Goal: Communication & Community: Share content

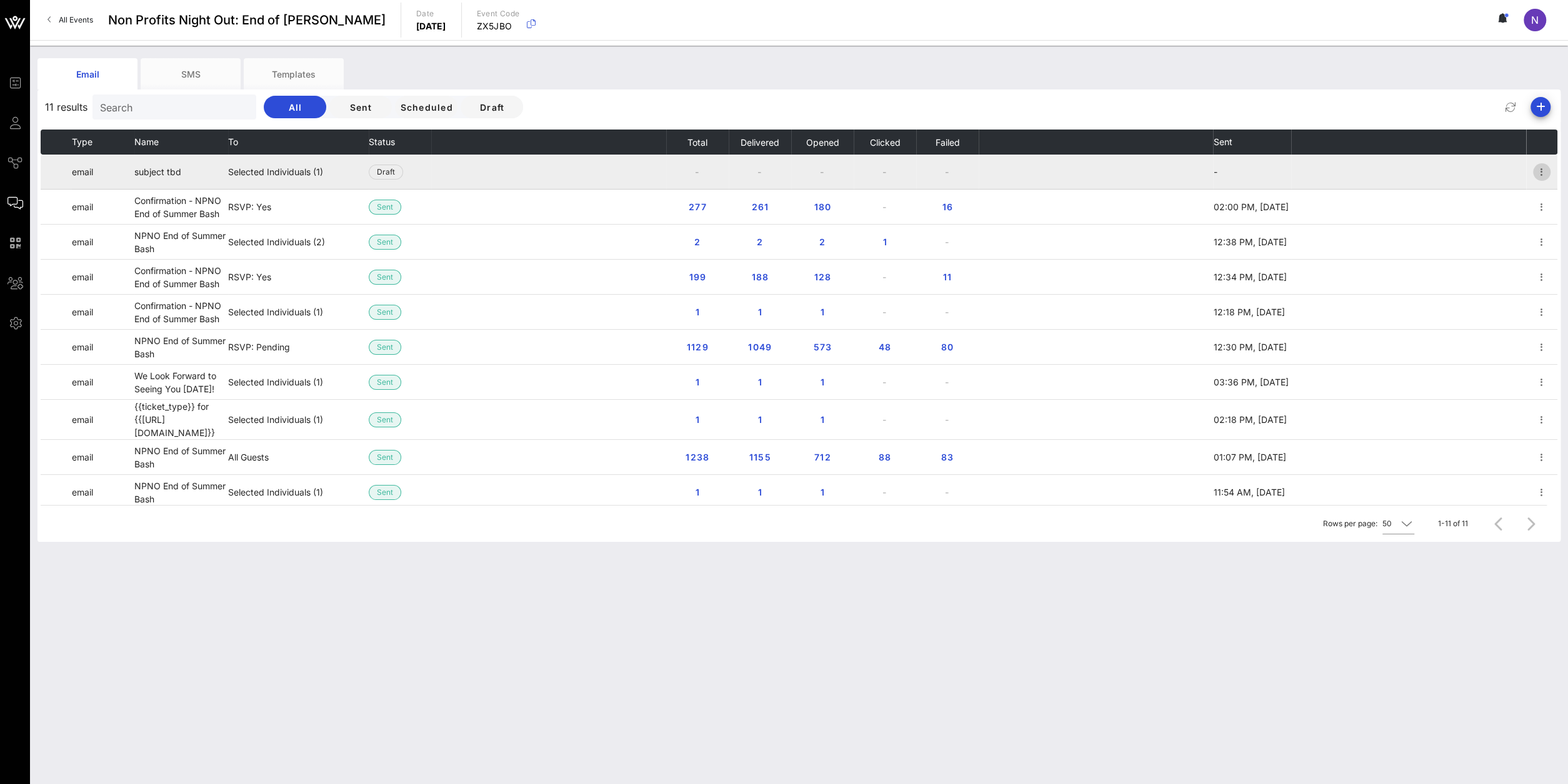
click at [1544, 170] on icon "button" at bounding box center [1541, 172] width 15 height 15
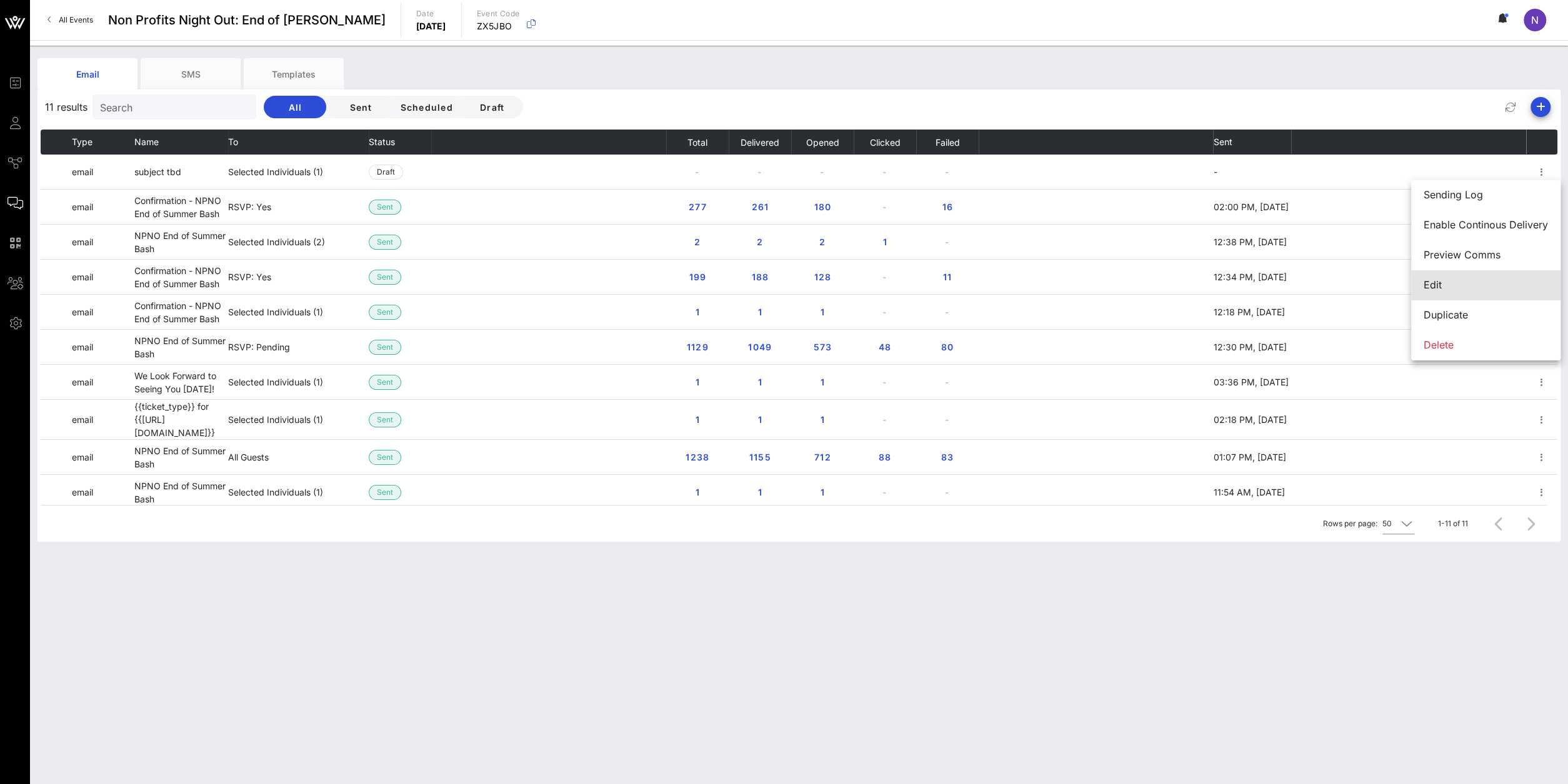
click at [1465, 289] on div "Edit" at bounding box center [1486, 285] width 124 height 12
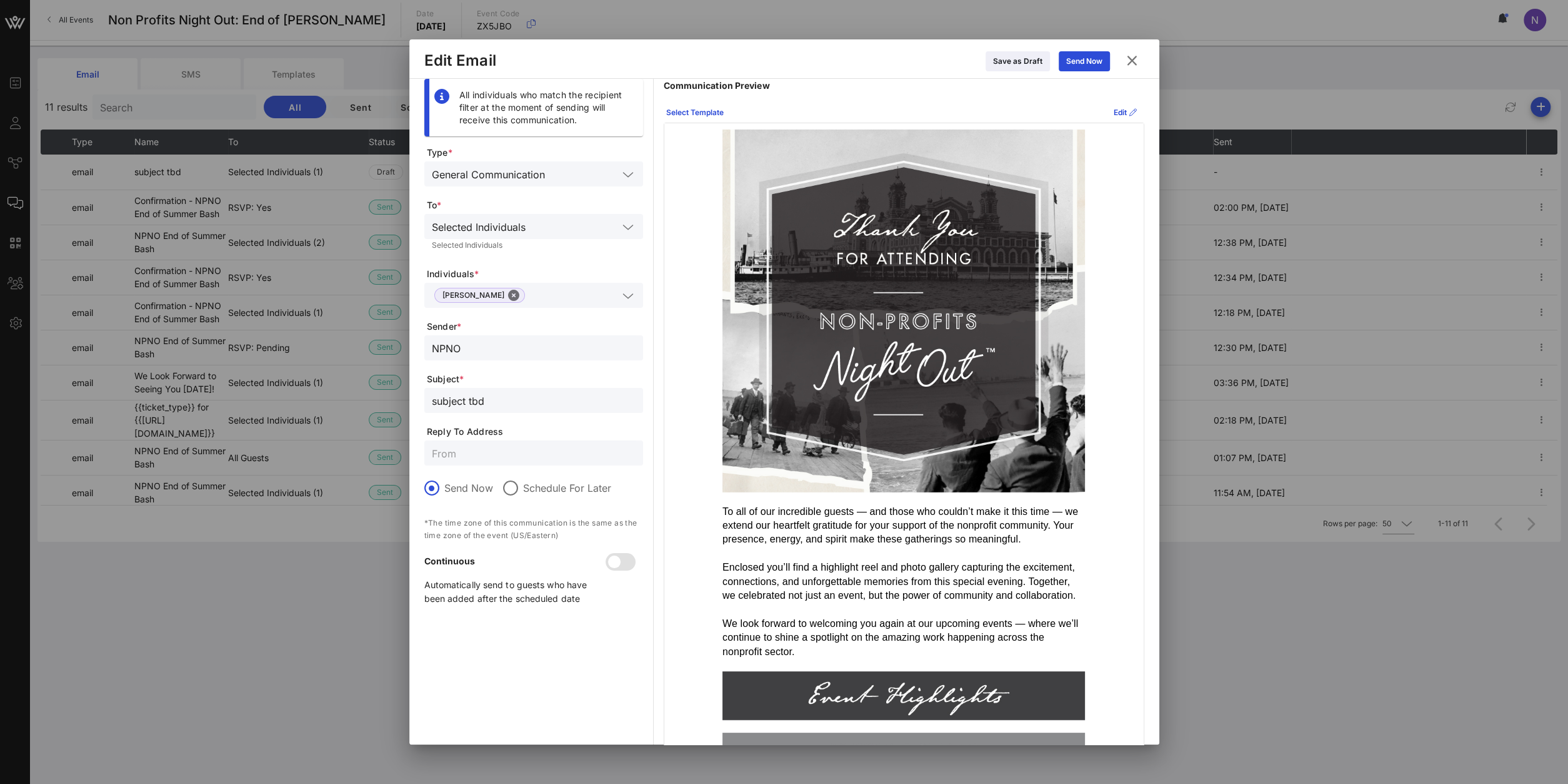
click at [1133, 69] on button at bounding box center [1132, 60] width 25 height 23
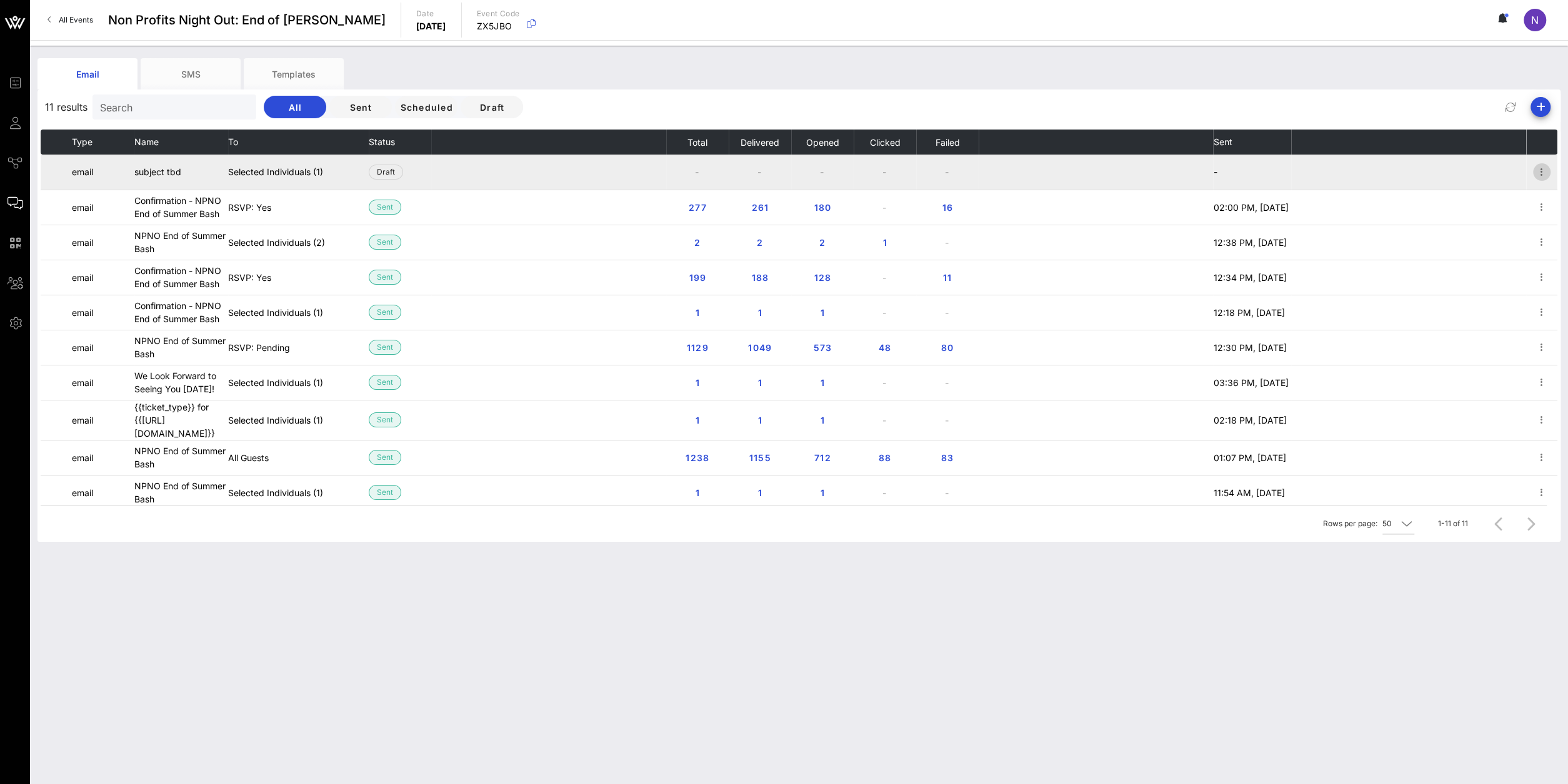
click at [1542, 173] on icon "button" at bounding box center [1541, 172] width 15 height 15
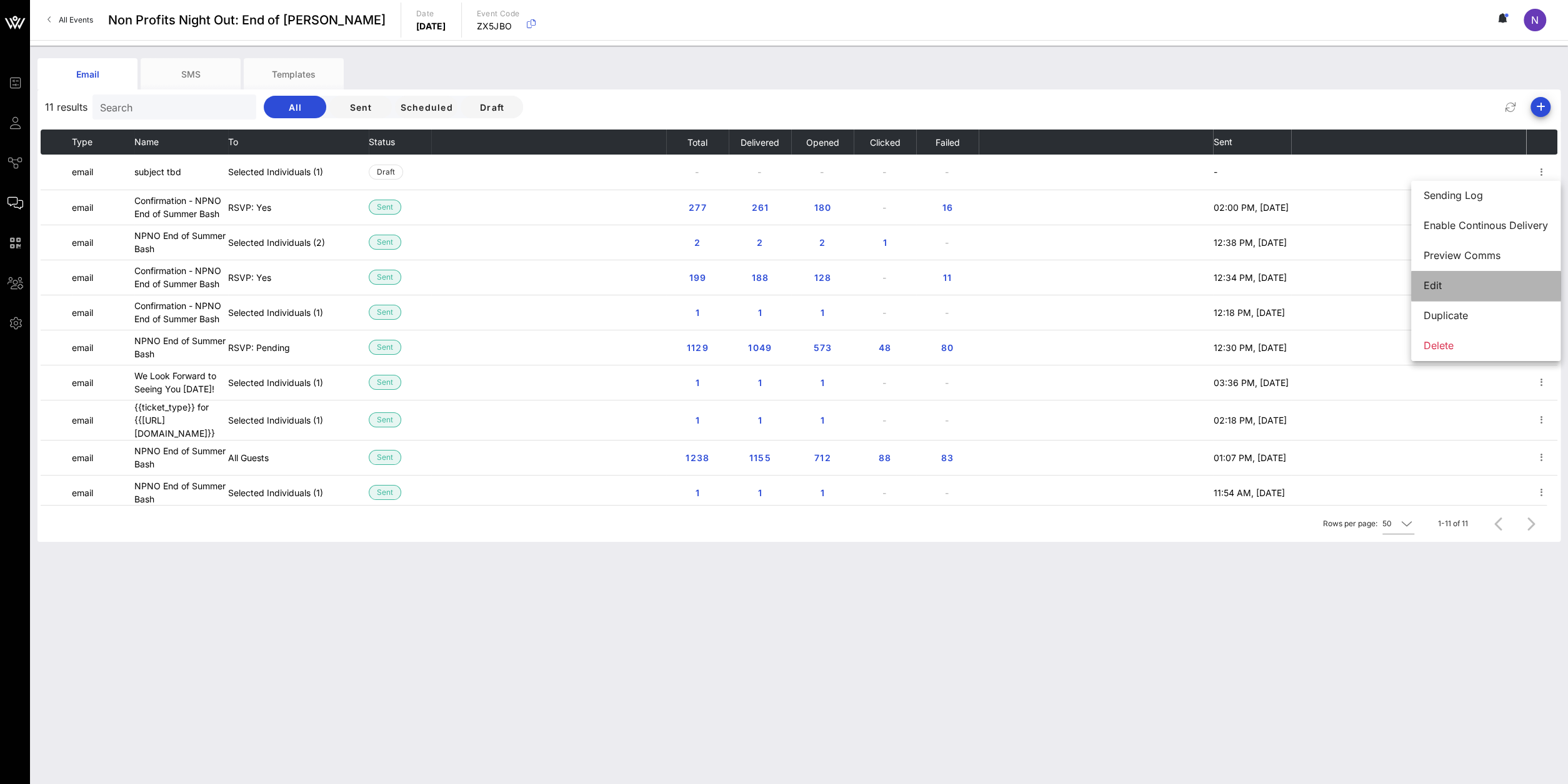
click at [1452, 281] on div "Edit" at bounding box center [1486, 286] width 124 height 12
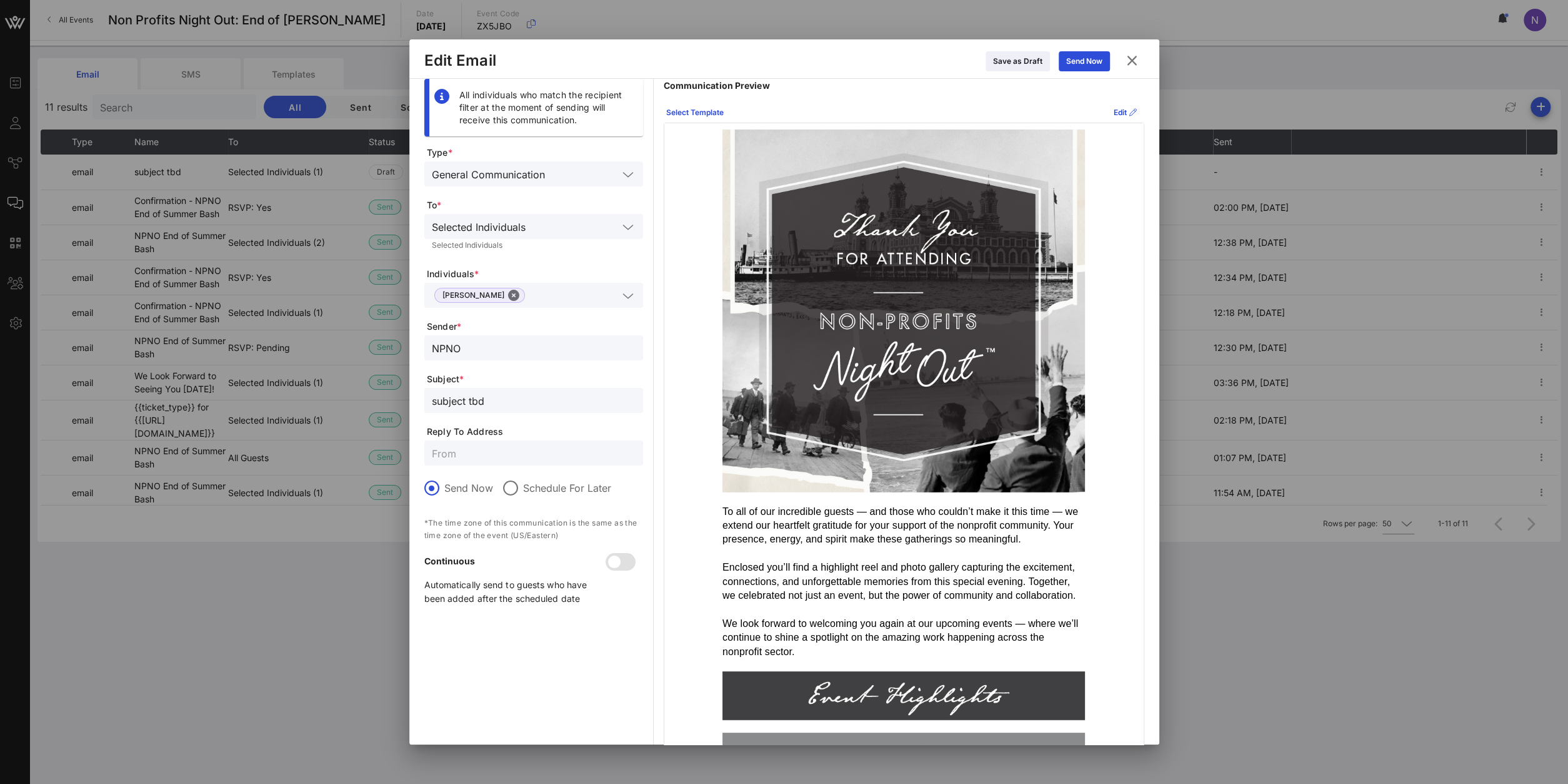
drag, startPoint x: 527, startPoint y: 405, endPoint x: 171, endPoint y: 372, distance: 357.5
click at [432, 392] on input "subject tbd" at bounding box center [533, 400] width 204 height 16
paste input "thank you from your NPNO hosts at [PERSON_NAME]"
drag, startPoint x: 611, startPoint y: 399, endPoint x: 382, endPoint y: 398, distance: 229.0
click at [432, 398] on input "thank you from your NPNO hosts at [PERSON_NAME][GEOGRAPHIC_DATA]" at bounding box center [533, 400] width 204 height 16
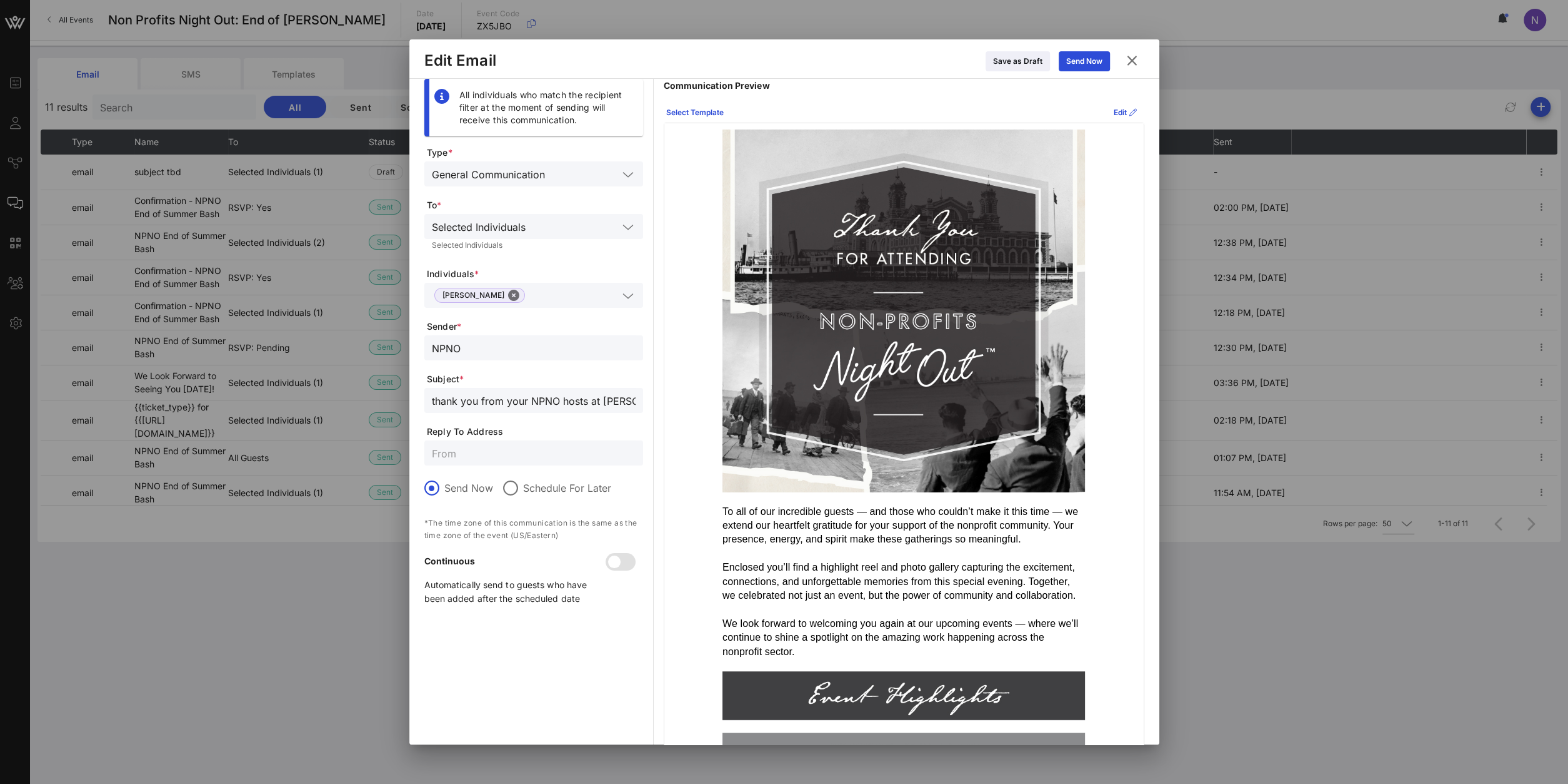
drag, startPoint x: 464, startPoint y: 407, endPoint x: 451, endPoint y: 401, distance: 14.3
click at [464, 407] on input "thank you from your NPNO hosts at [PERSON_NAME][GEOGRAPHIC_DATA]" at bounding box center [533, 400] width 204 height 16
click at [439, 397] on input "thank you from your NPNO hosts at [PERSON_NAME][GEOGRAPHIC_DATA]" at bounding box center [533, 400] width 204 height 16
drag, startPoint x: 497, startPoint y: 399, endPoint x: 350, endPoint y: 420, distance: 148.5
click at [432, 408] on input "Thank You from your NPNO hosts at [PERSON_NAME][GEOGRAPHIC_DATA]" at bounding box center [533, 400] width 204 height 16
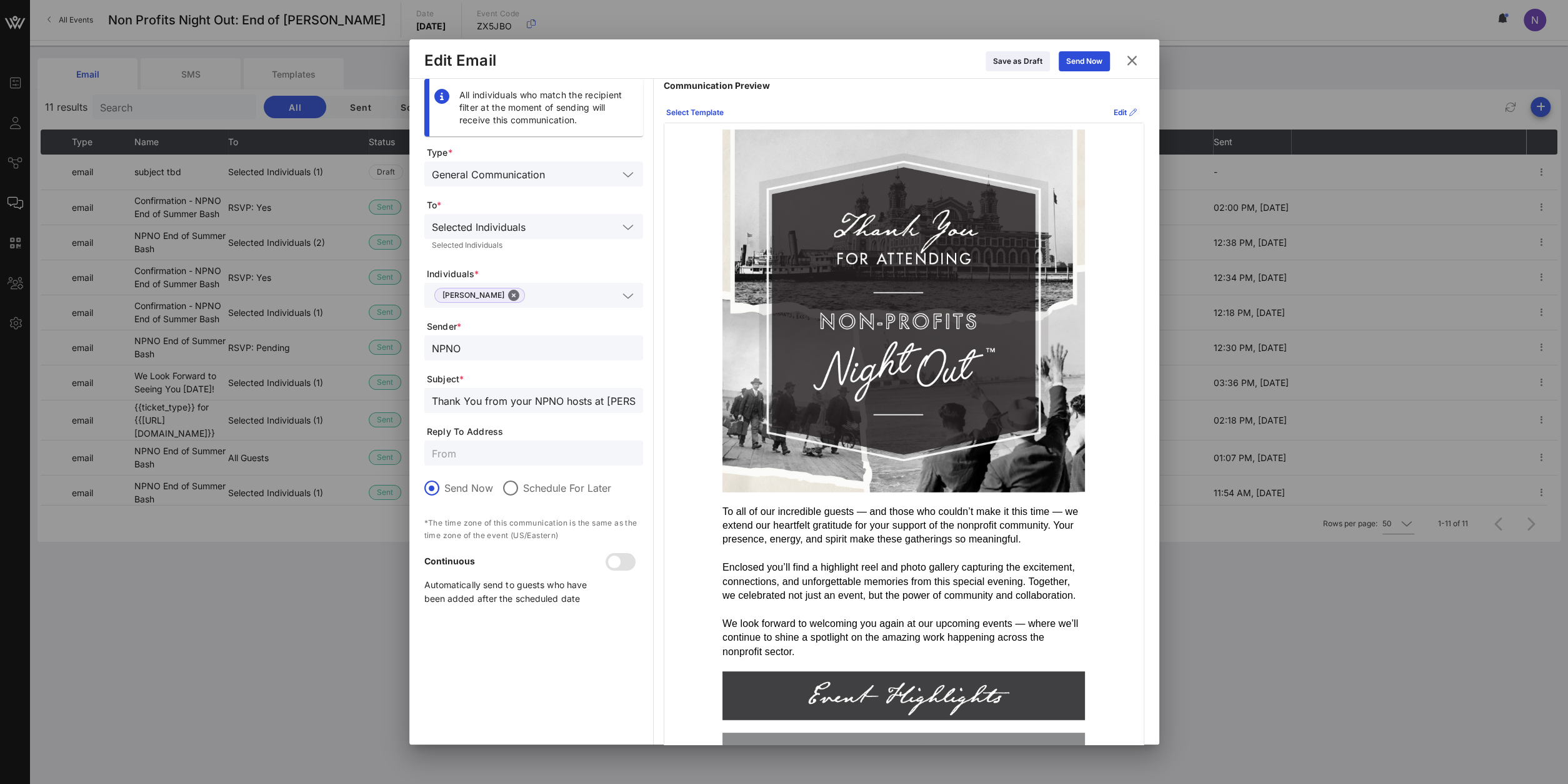
click at [490, 397] on input "Thank You from your NPNO hosts at [PERSON_NAME][GEOGRAPHIC_DATA]" at bounding box center [533, 400] width 204 height 16
click at [514, 406] on input "Thank You From your NPNO hosts at [PERSON_NAME][GEOGRAPHIC_DATA]" at bounding box center [533, 400] width 204 height 16
click at [490, 405] on input "Thank You From your NPNO hosts at [PERSON_NAME][GEOGRAPHIC_DATA]" at bounding box center [533, 400] width 204 height 16
click at [469, 402] on input "Thank You from your NPNO hosts at [PERSON_NAME][GEOGRAPHIC_DATA]" at bounding box center [533, 400] width 204 height 16
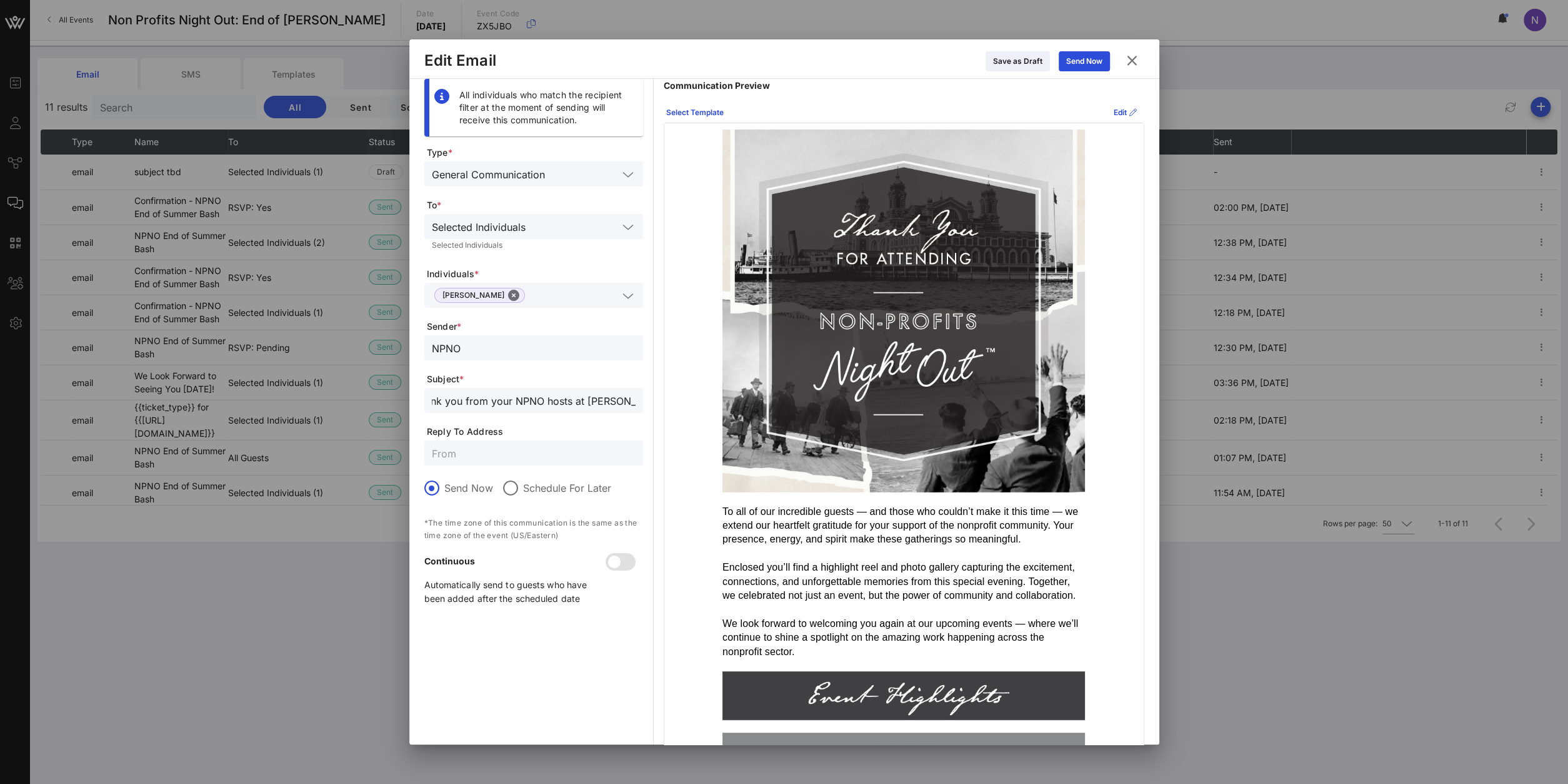
drag, startPoint x: 449, startPoint y: 401, endPoint x: 740, endPoint y: 402, distance: 291.0
click at [636, 402] on input "Thank you from your NPNO hosts at [PERSON_NAME][GEOGRAPHIC_DATA]" at bounding box center [533, 400] width 204 height 16
click at [608, 404] on input "Thank you from your NPNO hosts at [PERSON_NAME][GEOGRAPHIC_DATA]" at bounding box center [533, 400] width 204 height 16
type input "Thank you from your NPNO hosts at [PERSON_NAME][GEOGRAPHIC_DATA]"
click at [1017, 61] on icon at bounding box center [1018, 62] width 10 height 10
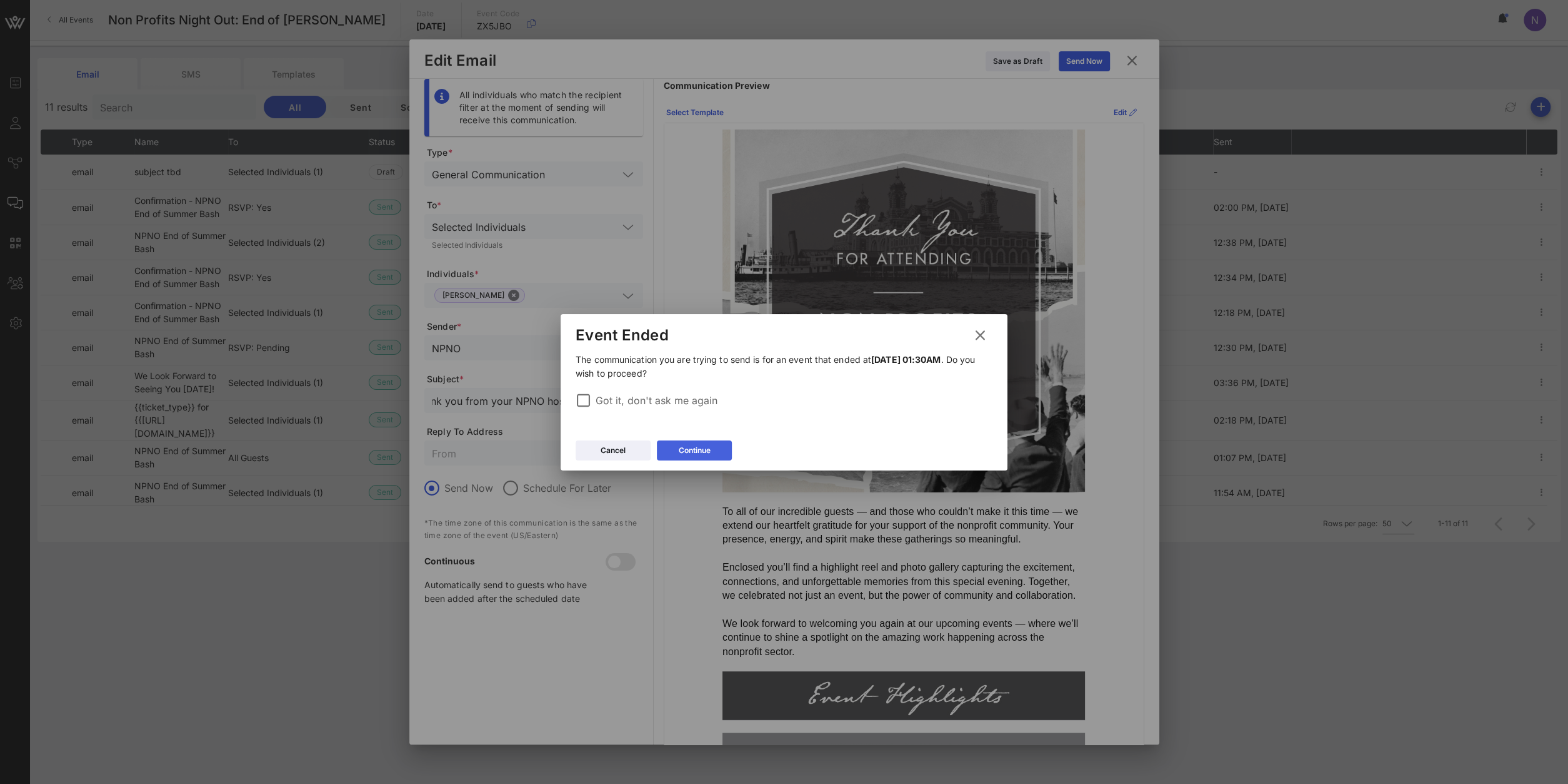
click at [686, 456] on div "Continue" at bounding box center [695, 450] width 32 height 13
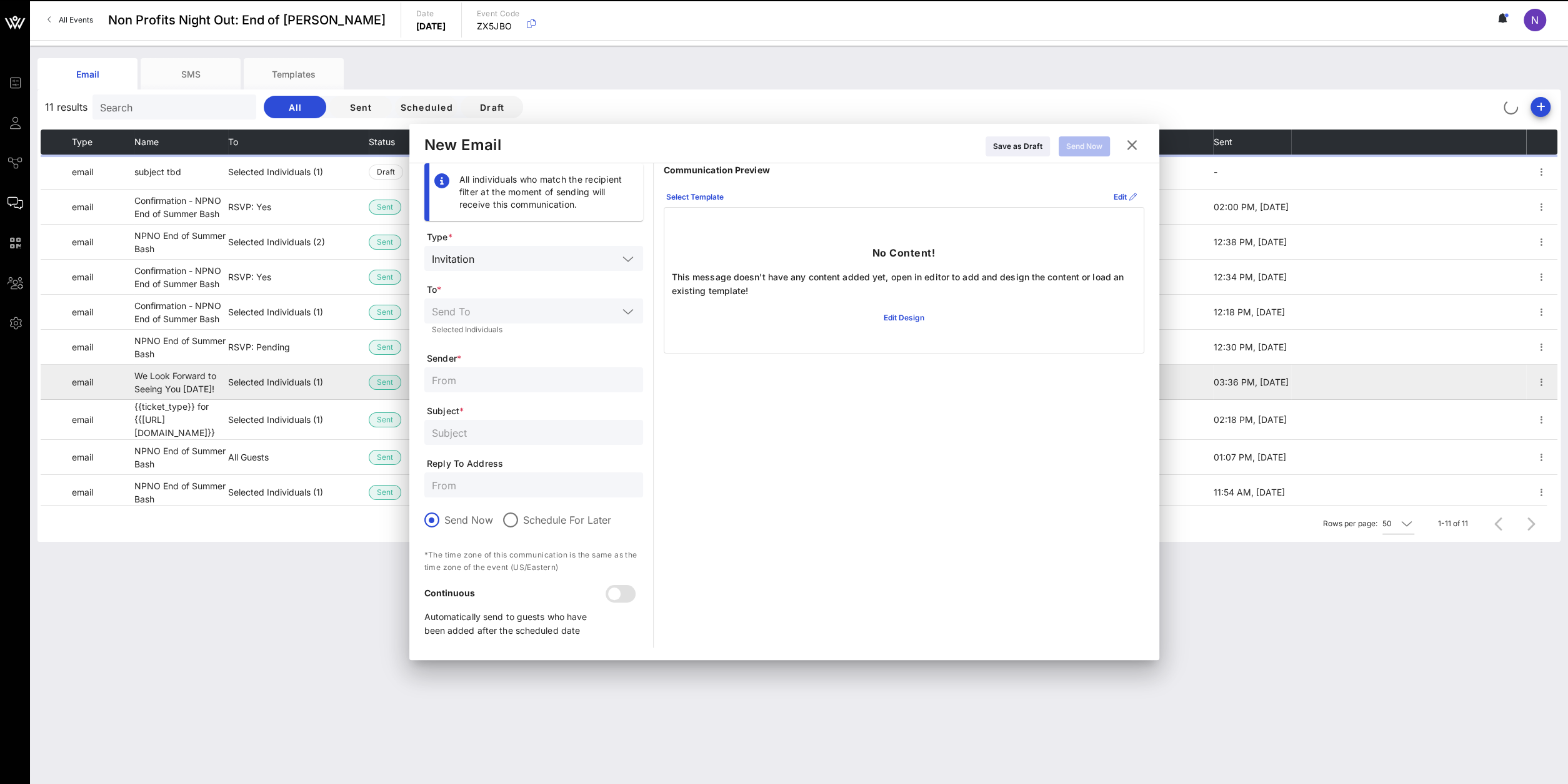
scroll to position [0, 0]
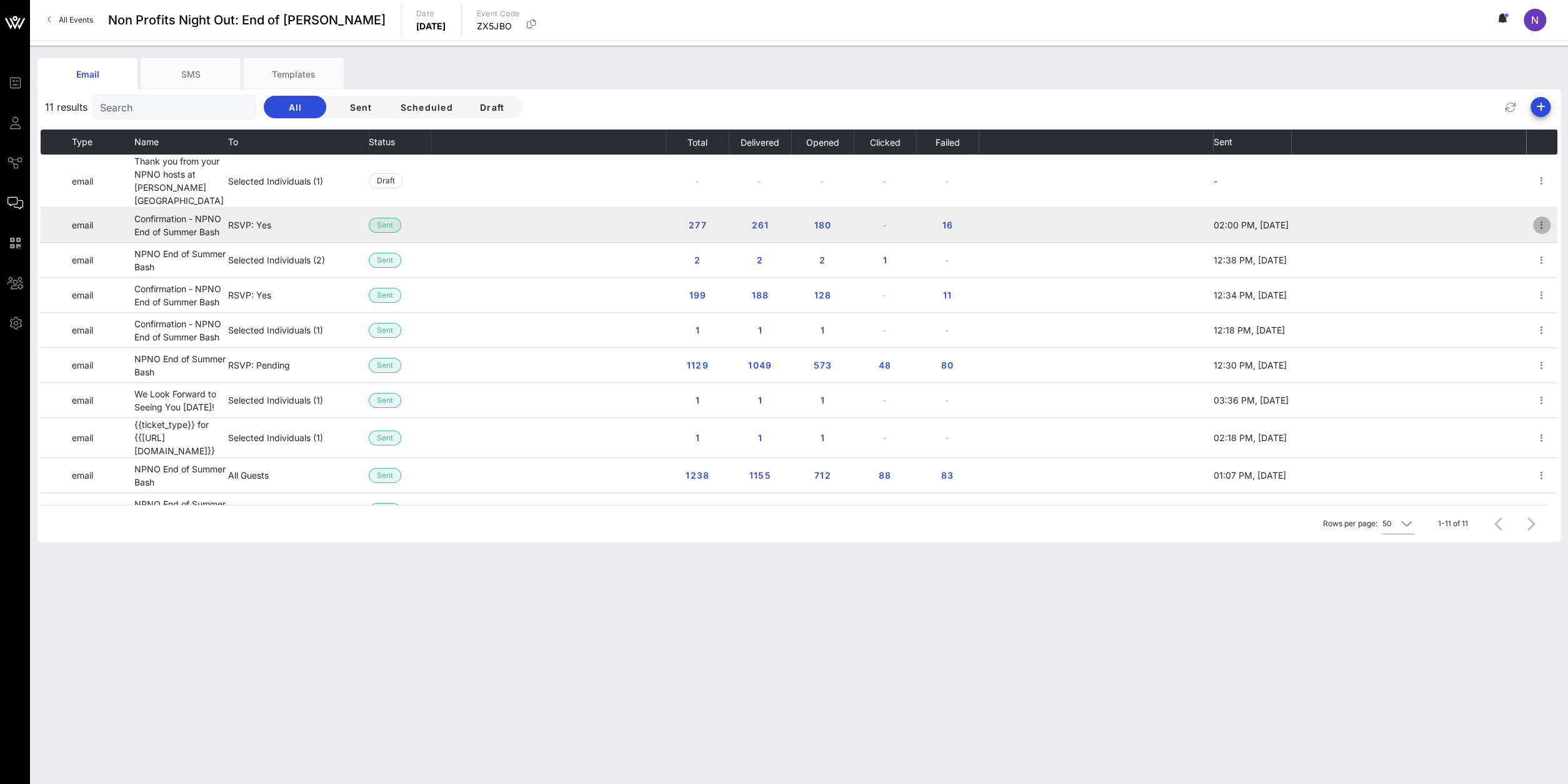
click at [1547, 218] on icon "button" at bounding box center [1541, 225] width 15 height 15
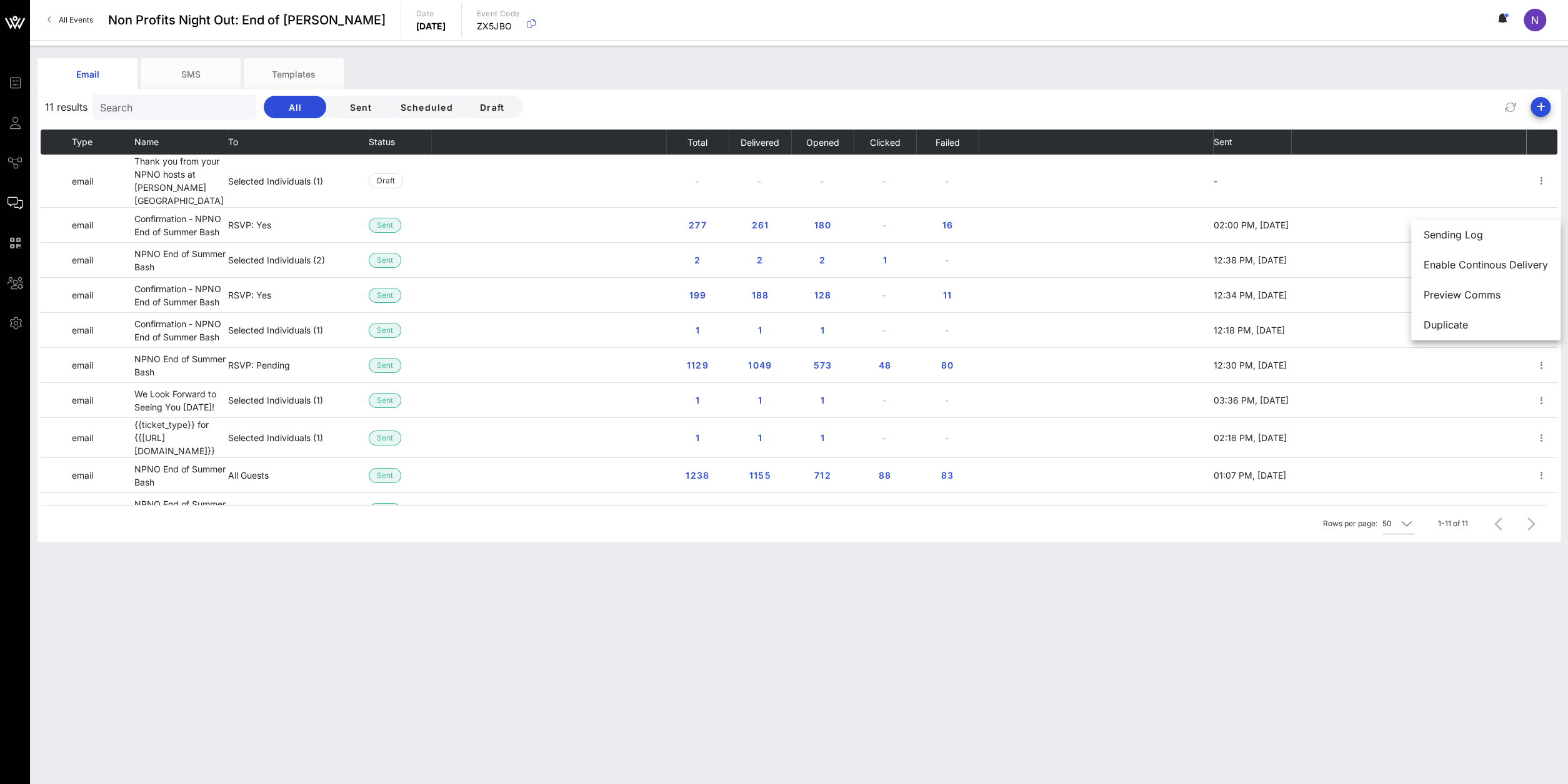
click at [976, 700] on div "Email SMS Templates 11 results Search All Sent Scheduled Draft Type Name To Sta…" at bounding box center [798, 414] width 1538 height 738
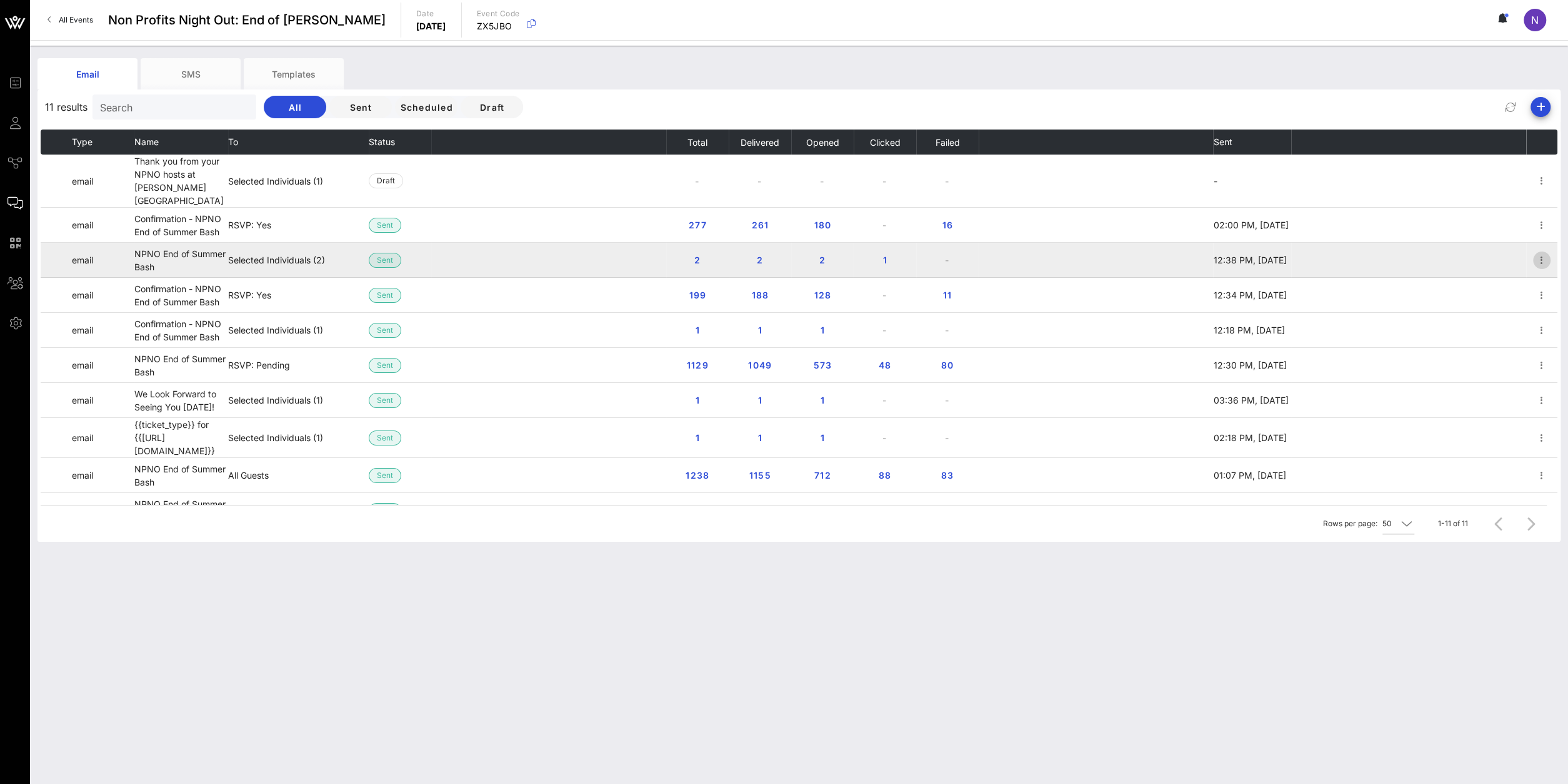
click at [1537, 252] on icon "button" at bounding box center [1541, 259] width 15 height 15
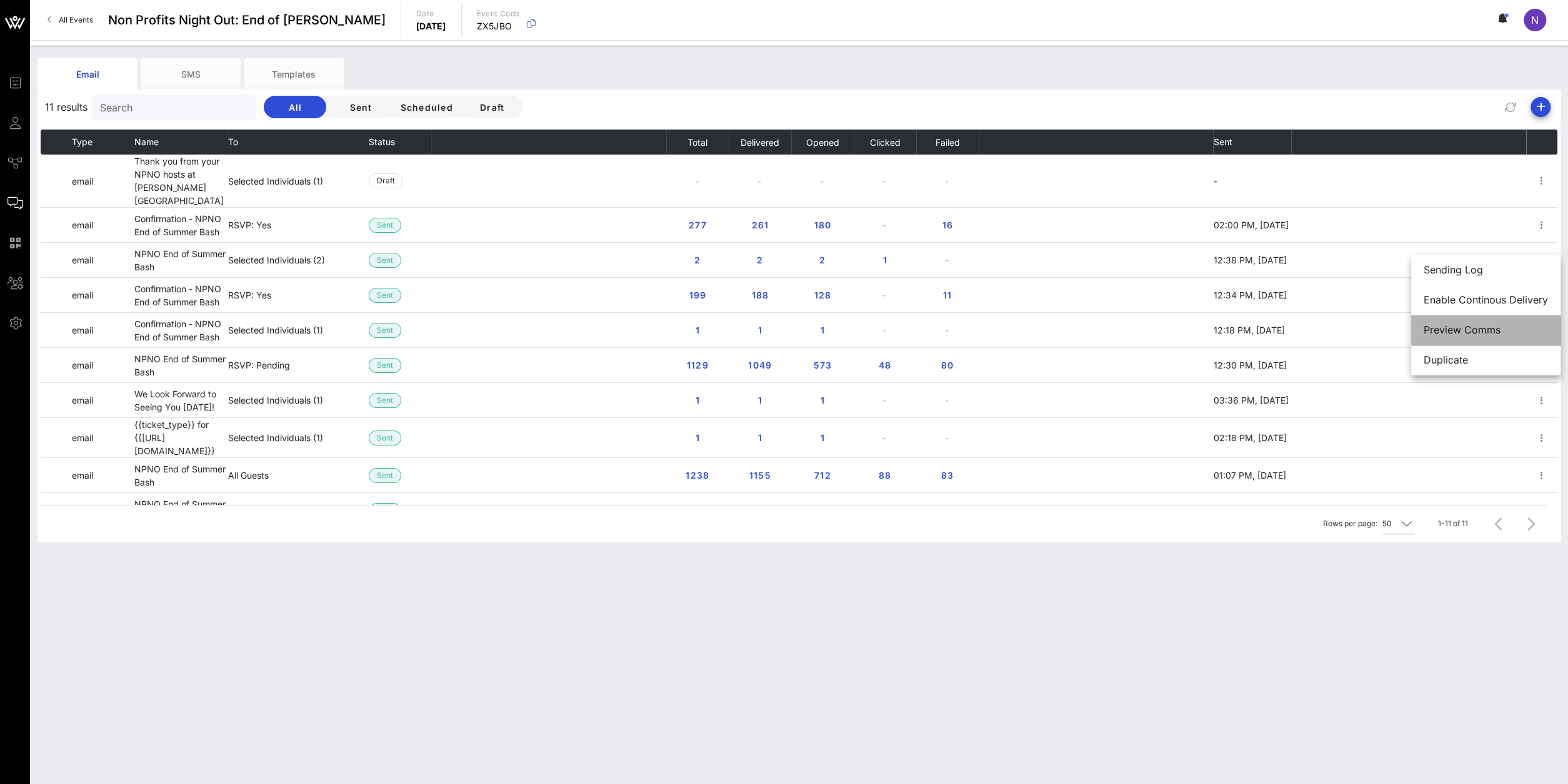
click at [1448, 331] on div "Preview Comms" at bounding box center [1486, 330] width 124 height 12
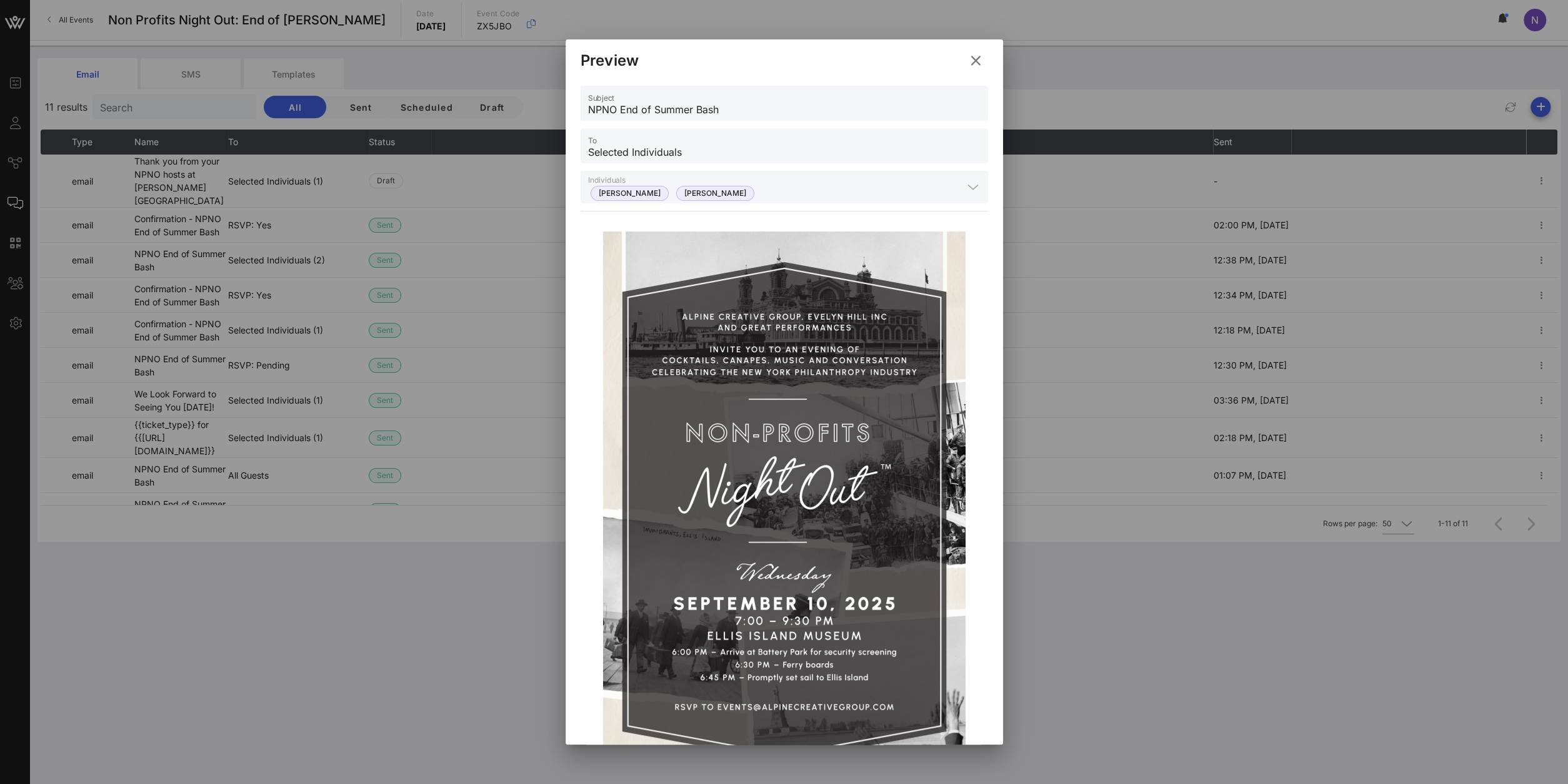
click at [973, 59] on icon at bounding box center [976, 60] width 17 height 15
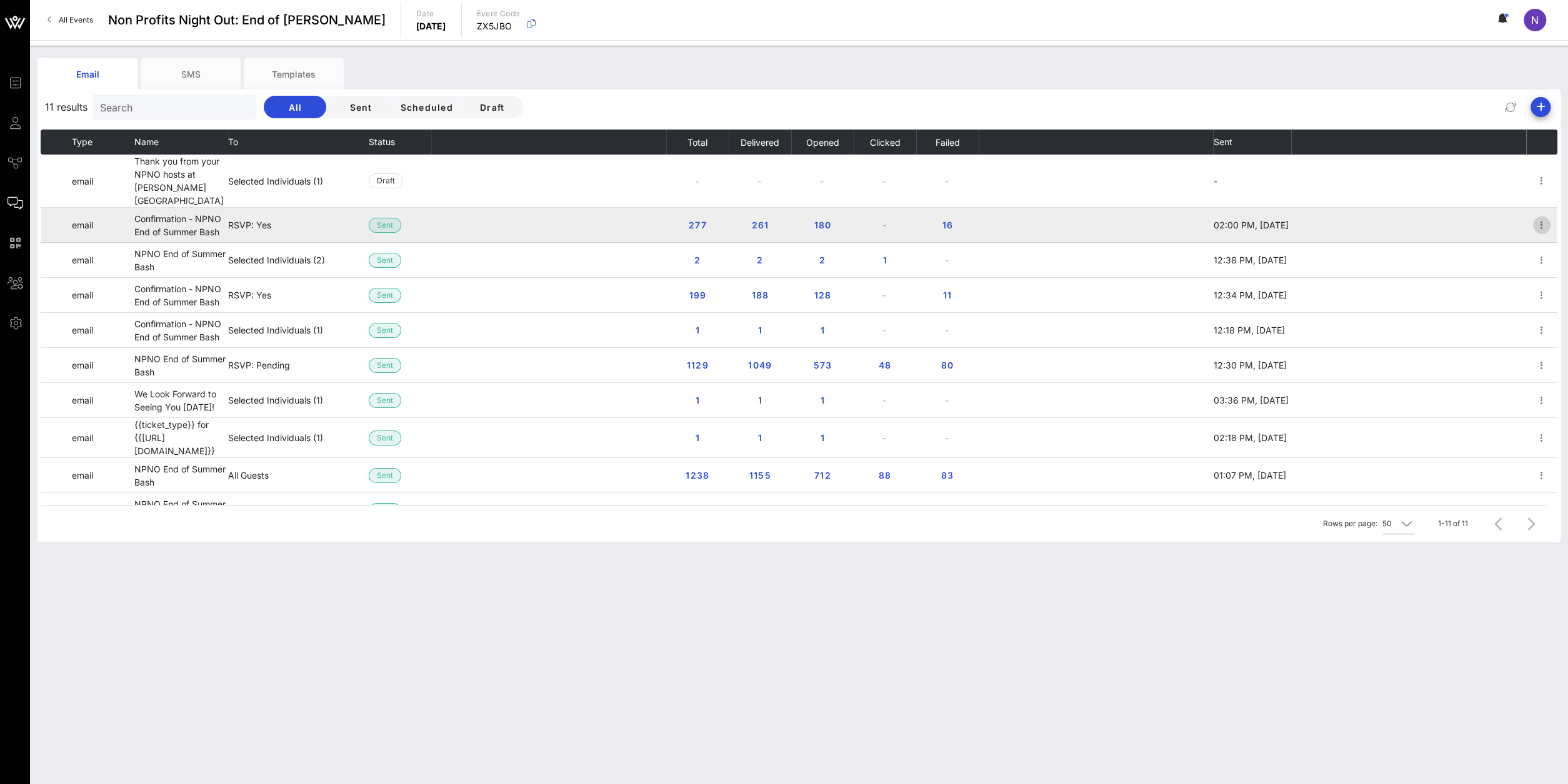
click at [1538, 218] on icon "button" at bounding box center [1541, 225] width 15 height 15
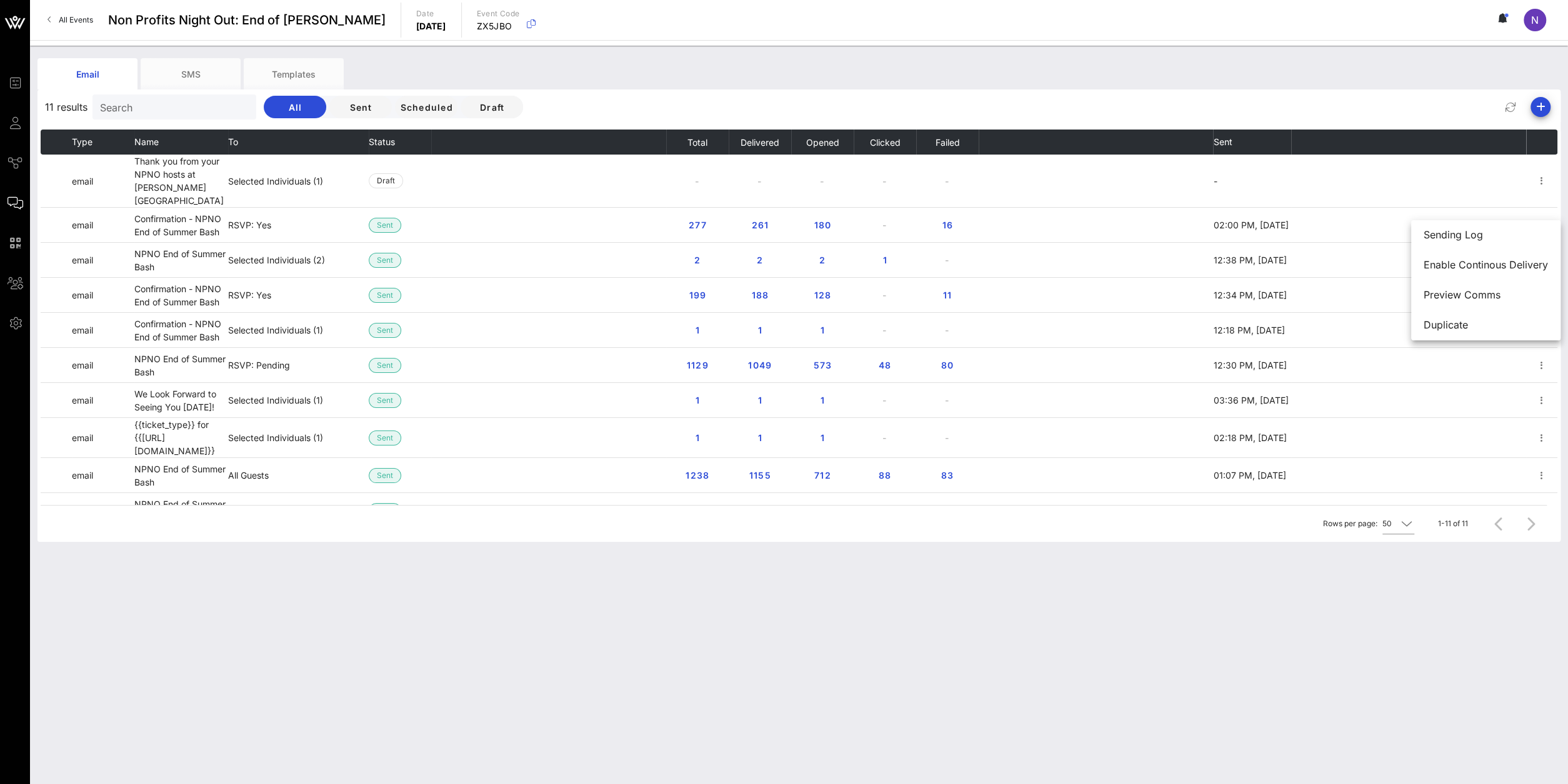
drag, startPoint x: 300, startPoint y: 619, endPoint x: 401, endPoint y: 614, distance: 101.1
click at [300, 620] on div "Email SMS Templates 11 results Search All Sent Scheduled Draft Type Name To Sta…" at bounding box center [798, 414] width 1538 height 738
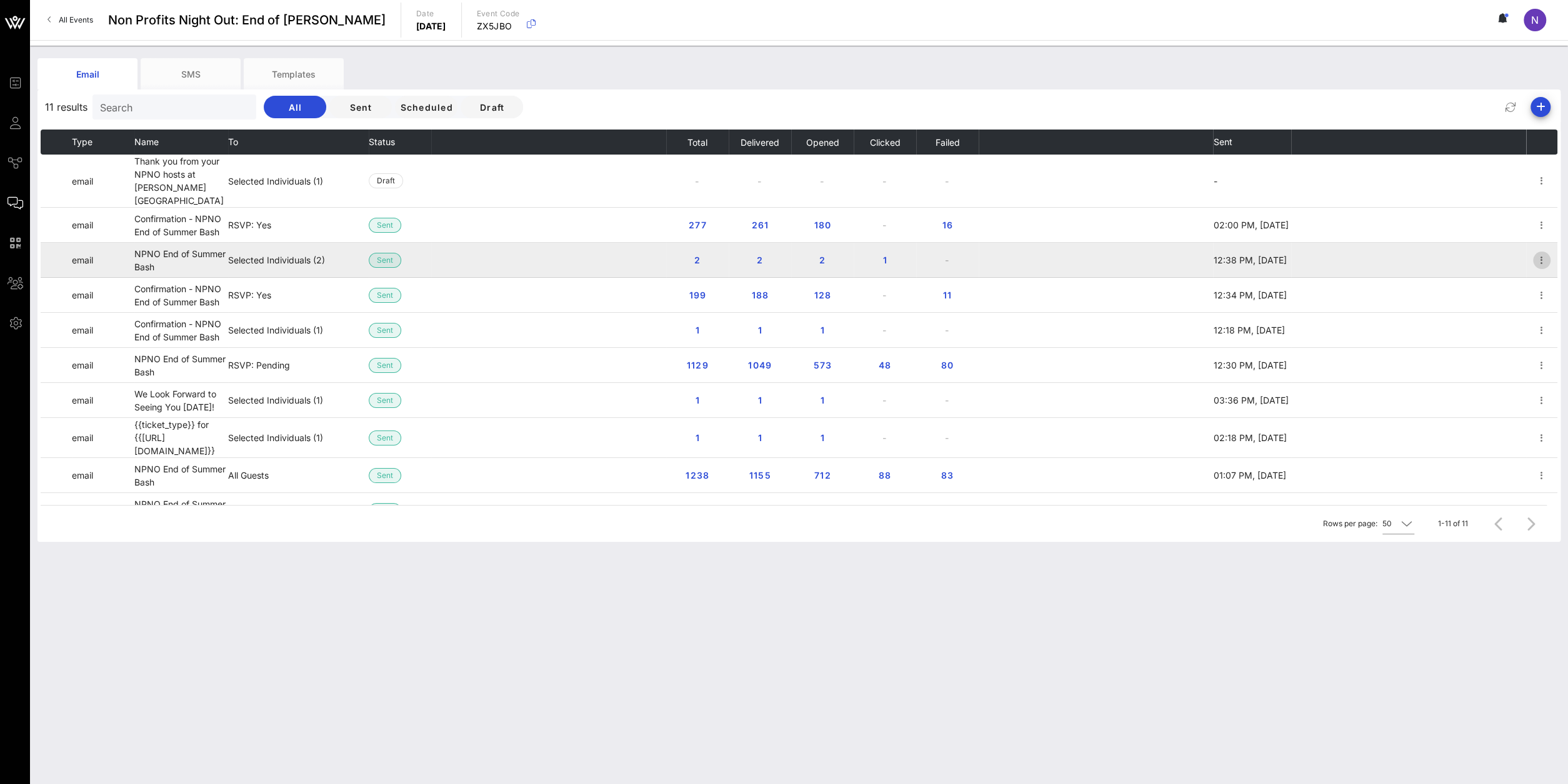
click at [1543, 252] on icon "button" at bounding box center [1541, 259] width 15 height 15
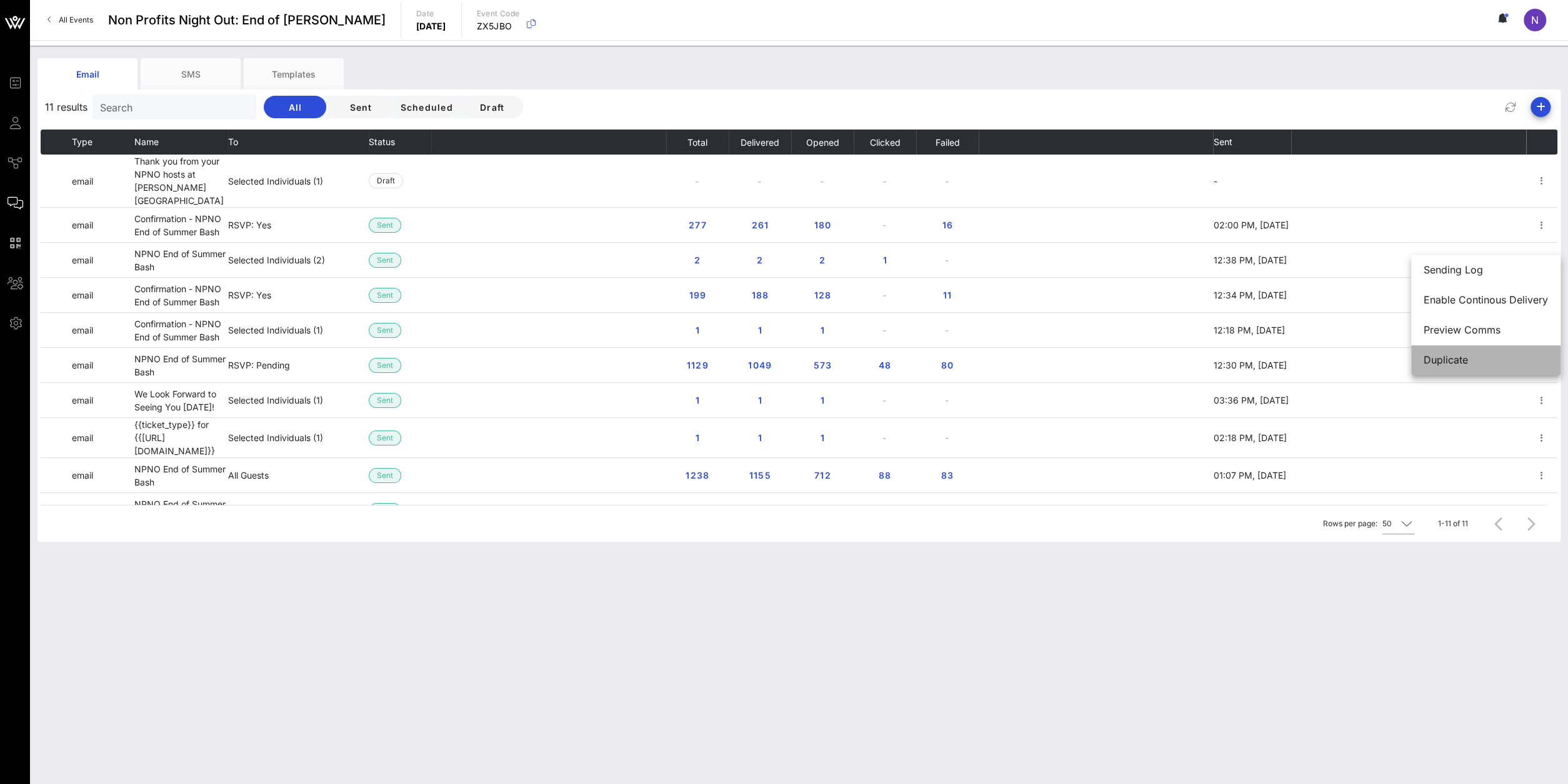
click at [1472, 366] on div "Duplicate" at bounding box center [1486, 360] width 124 height 12
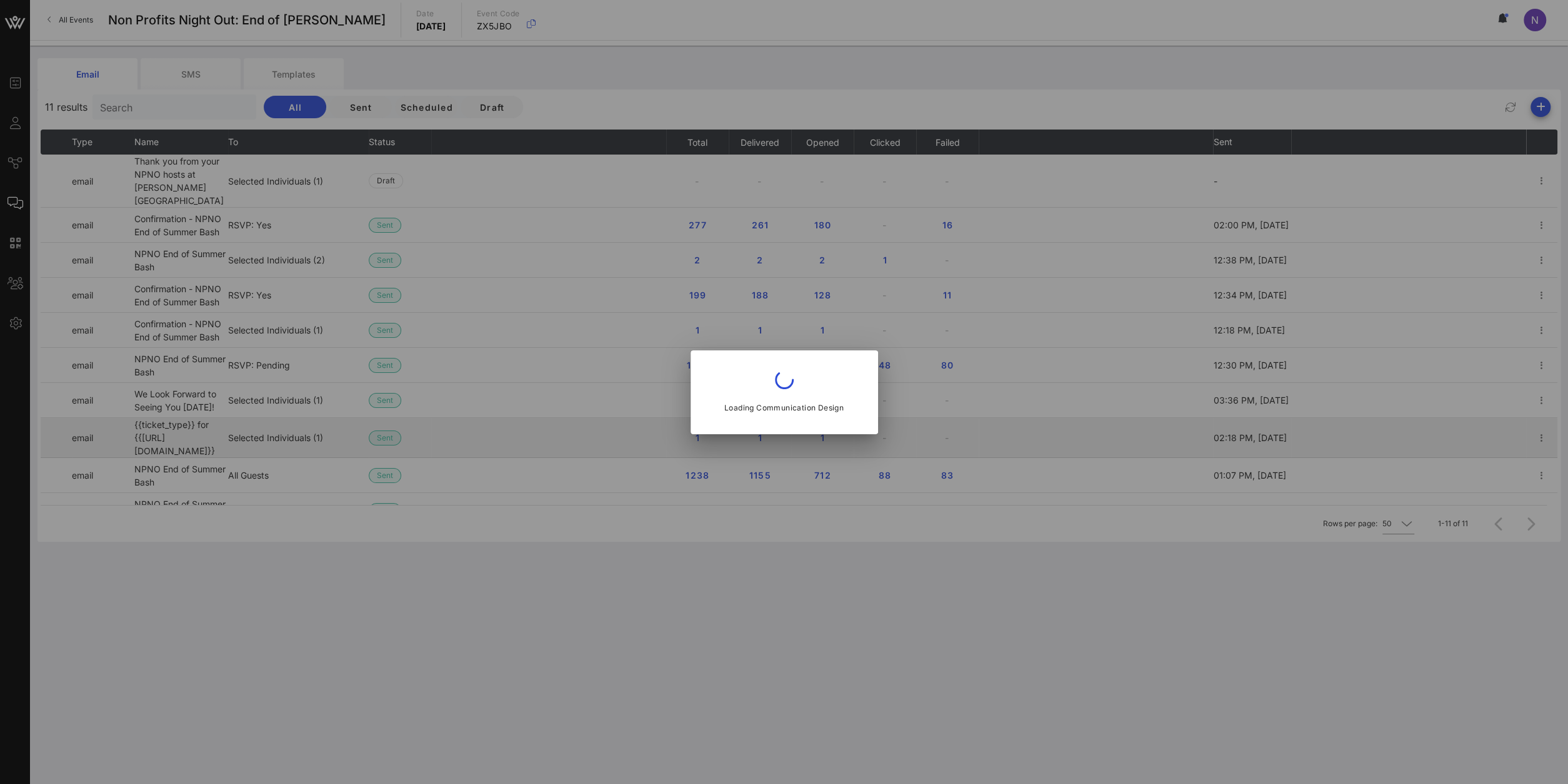
type input "Non-Profits Night Out™️"
type input "NPNO End of Summer Bash"
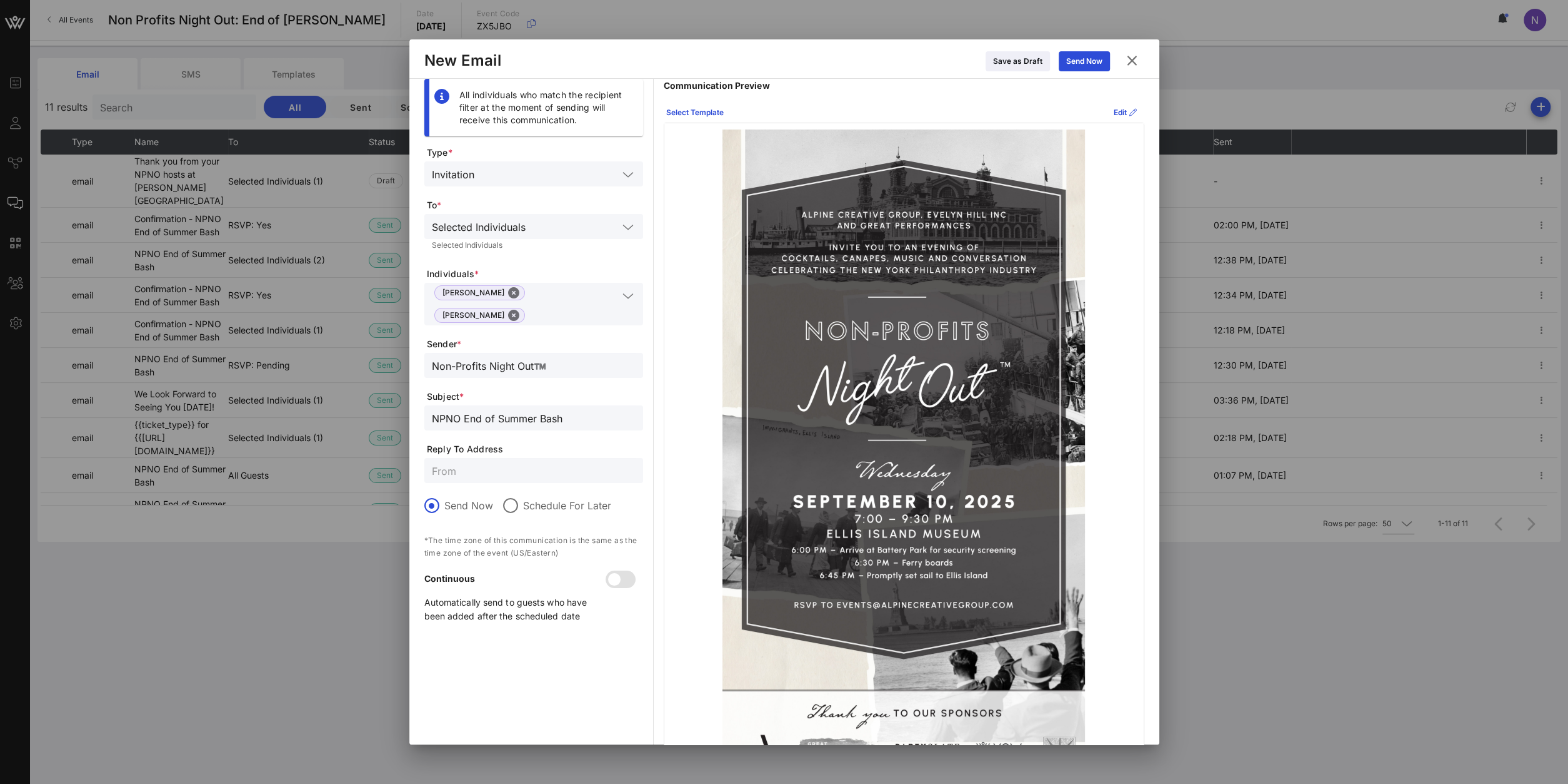
drag, startPoint x: 579, startPoint y: 348, endPoint x: -145, endPoint y: 295, distance: 725.9
click at [432, 357] on input "Non-Profits Night Out™️" at bounding box center [533, 365] width 204 height 16
click at [1134, 55] on icon at bounding box center [1131, 60] width 23 height 22
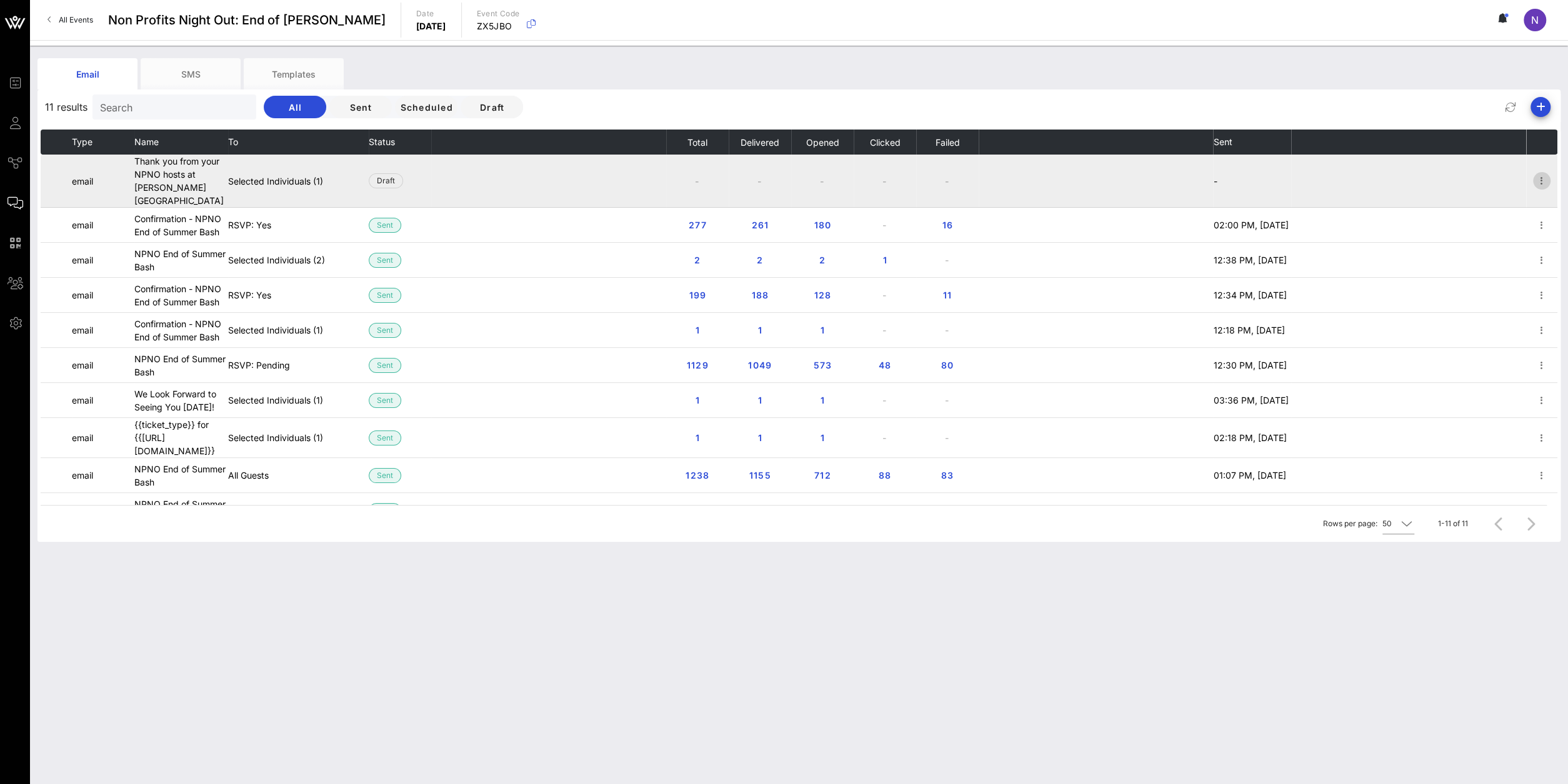
click at [1539, 174] on icon "button" at bounding box center [1541, 180] width 15 height 15
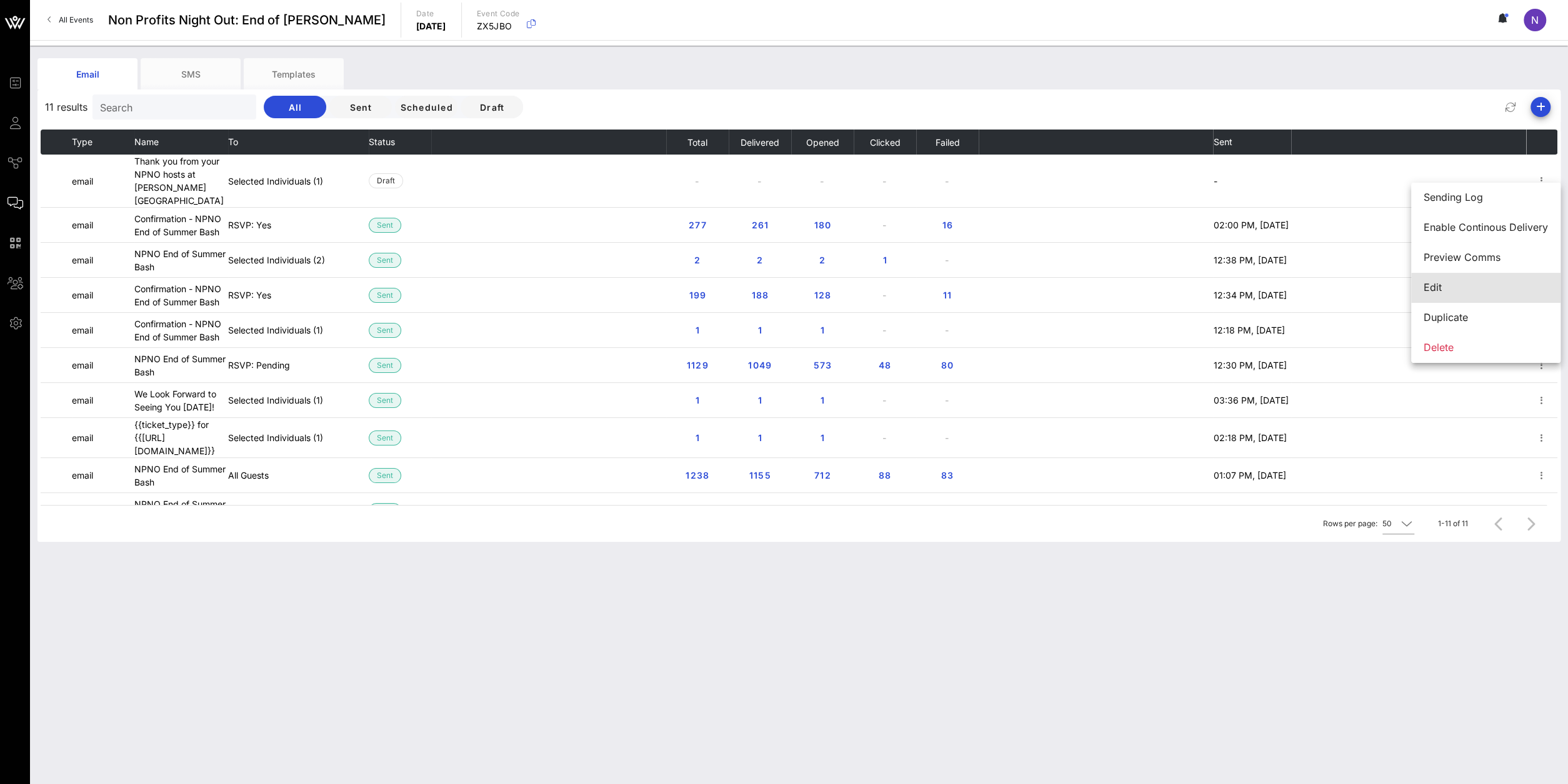
click at [1445, 286] on div "Edit" at bounding box center [1486, 287] width 124 height 12
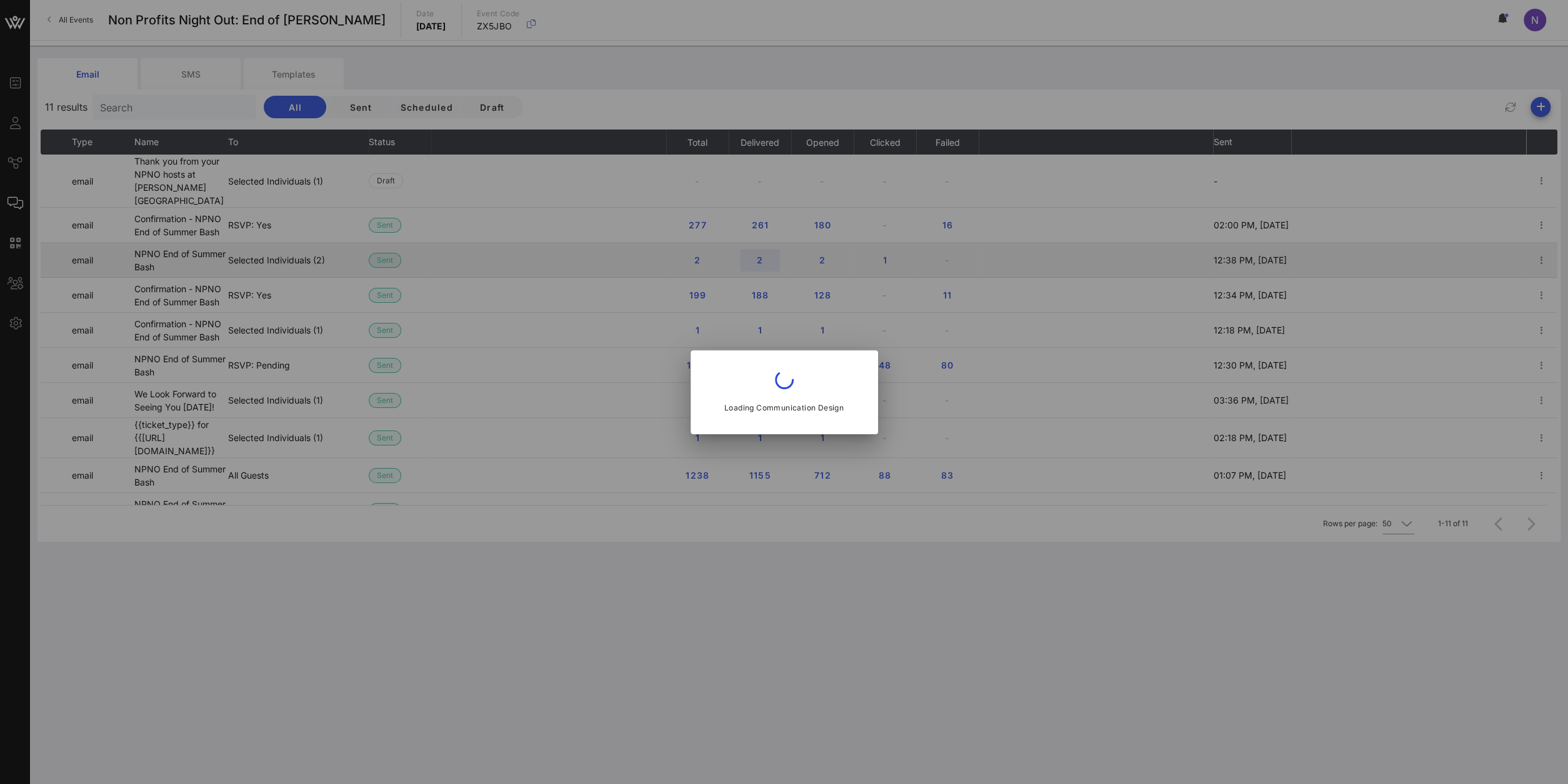
type input "NPNO"
type input "Thank you from your NPNO hosts at [PERSON_NAME][GEOGRAPHIC_DATA]"
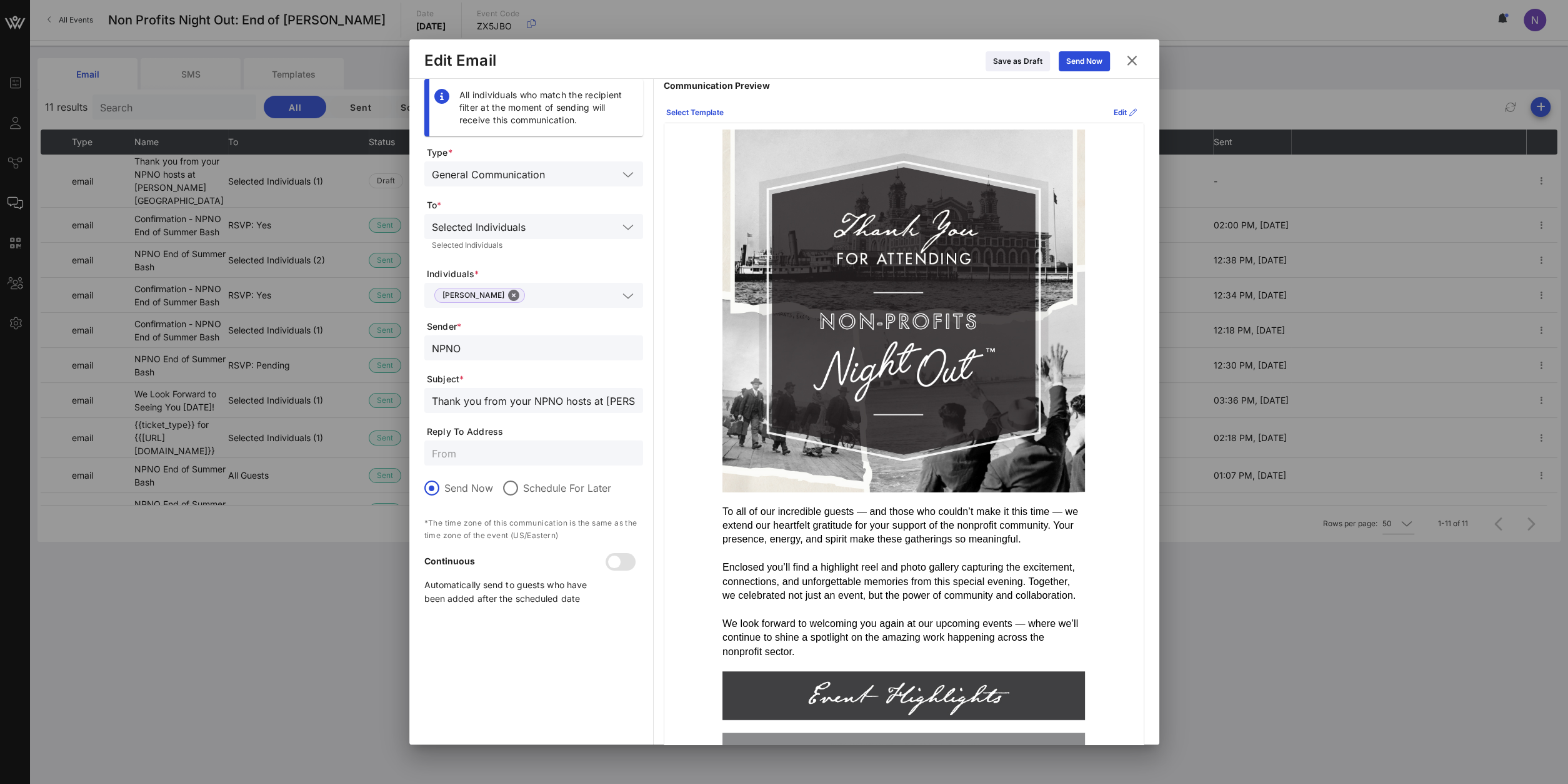
drag, startPoint x: 514, startPoint y: 340, endPoint x: -54, endPoint y: 314, distance: 568.6
click at [432, 339] on input "NPNO" at bounding box center [533, 347] width 204 height 16
paste input "on-Profits Night Out™️"
type input "Non-Profits Night Out™️"
click at [559, 303] on input "text" at bounding box center [574, 295] width 88 height 16
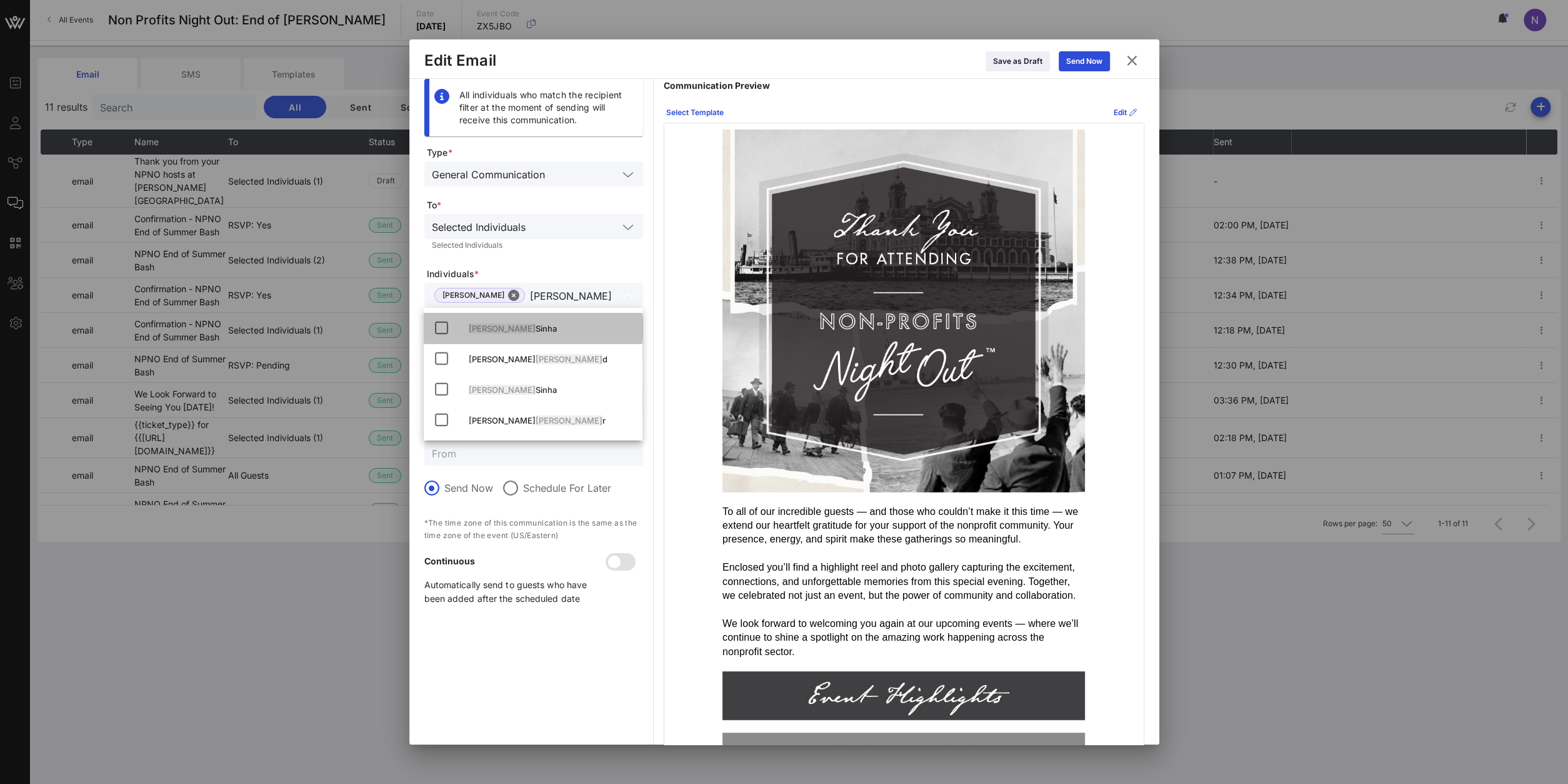
click at [507, 325] on div "[PERSON_NAME]" at bounding box center [551, 328] width 164 height 10
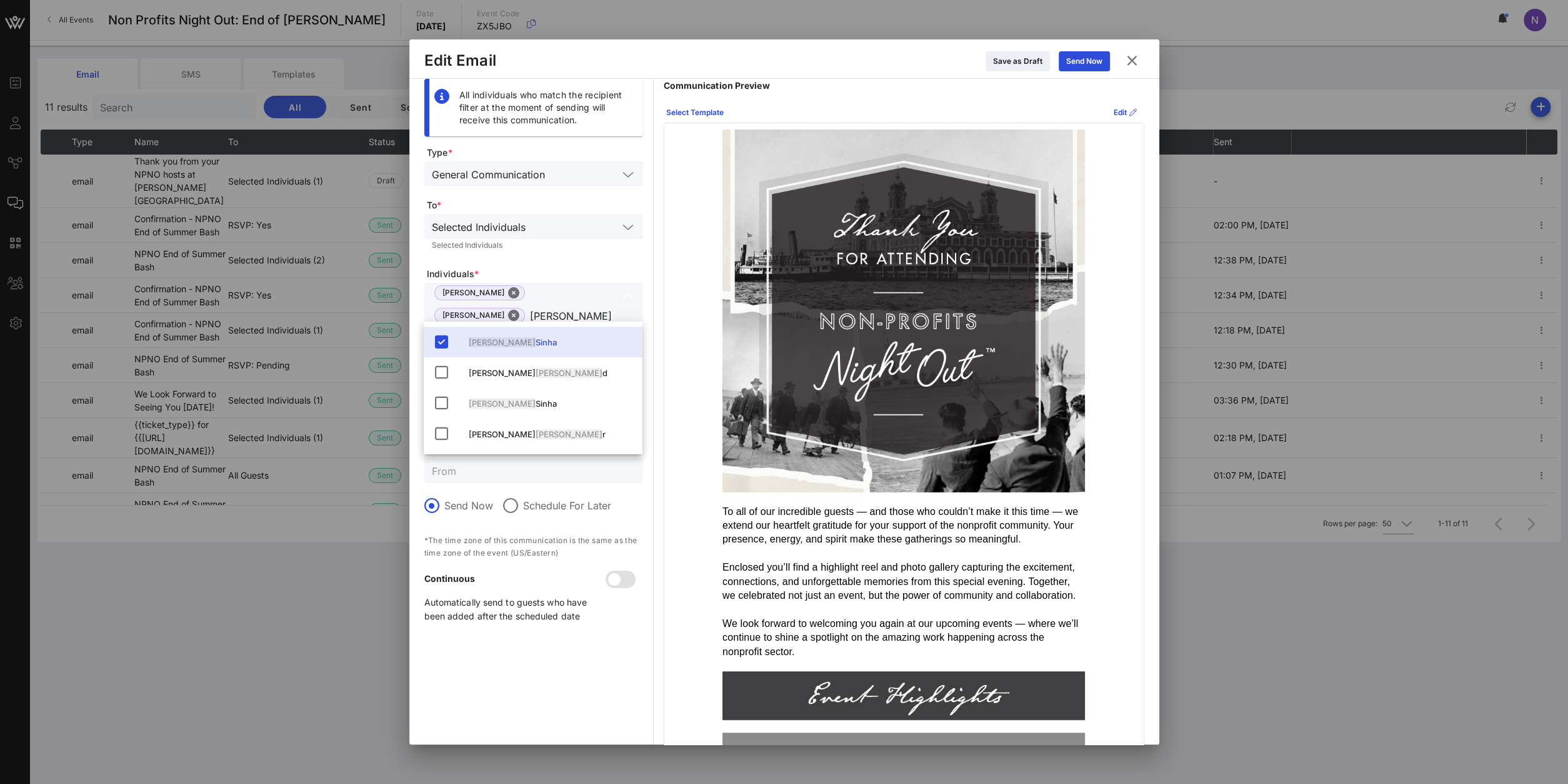
click at [593, 310] on input "[PERSON_NAME]" at bounding box center [574, 315] width 88 height 16
click at [597, 307] on input "[PERSON_NAME]" at bounding box center [574, 315] width 88 height 16
type input "a"
click at [476, 341] on span "Stev" at bounding box center [477, 342] width 17 height 10
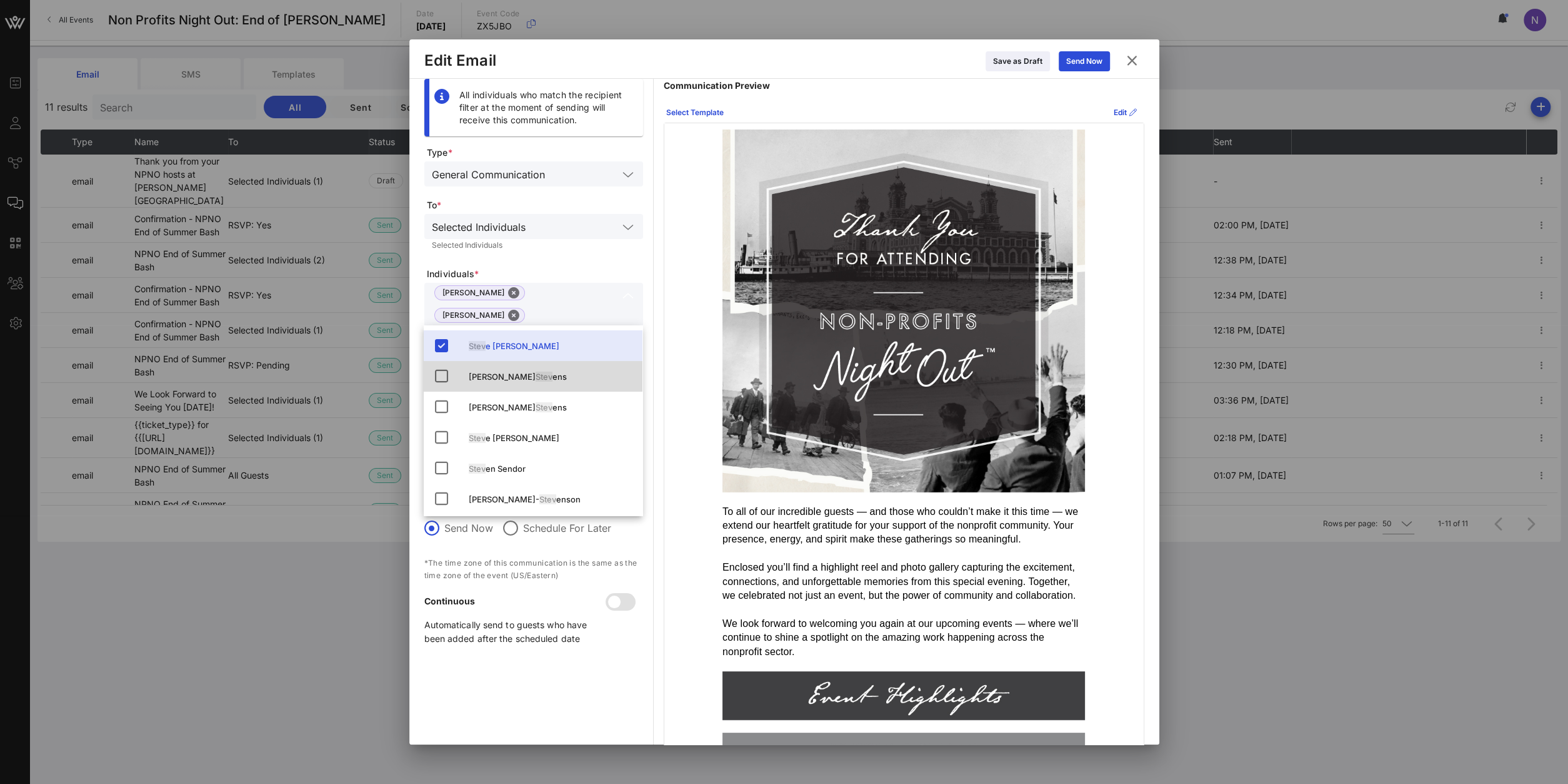
click at [545, 329] on input "stev" at bounding box center [574, 337] width 88 height 16
type input "s"
type input "v"
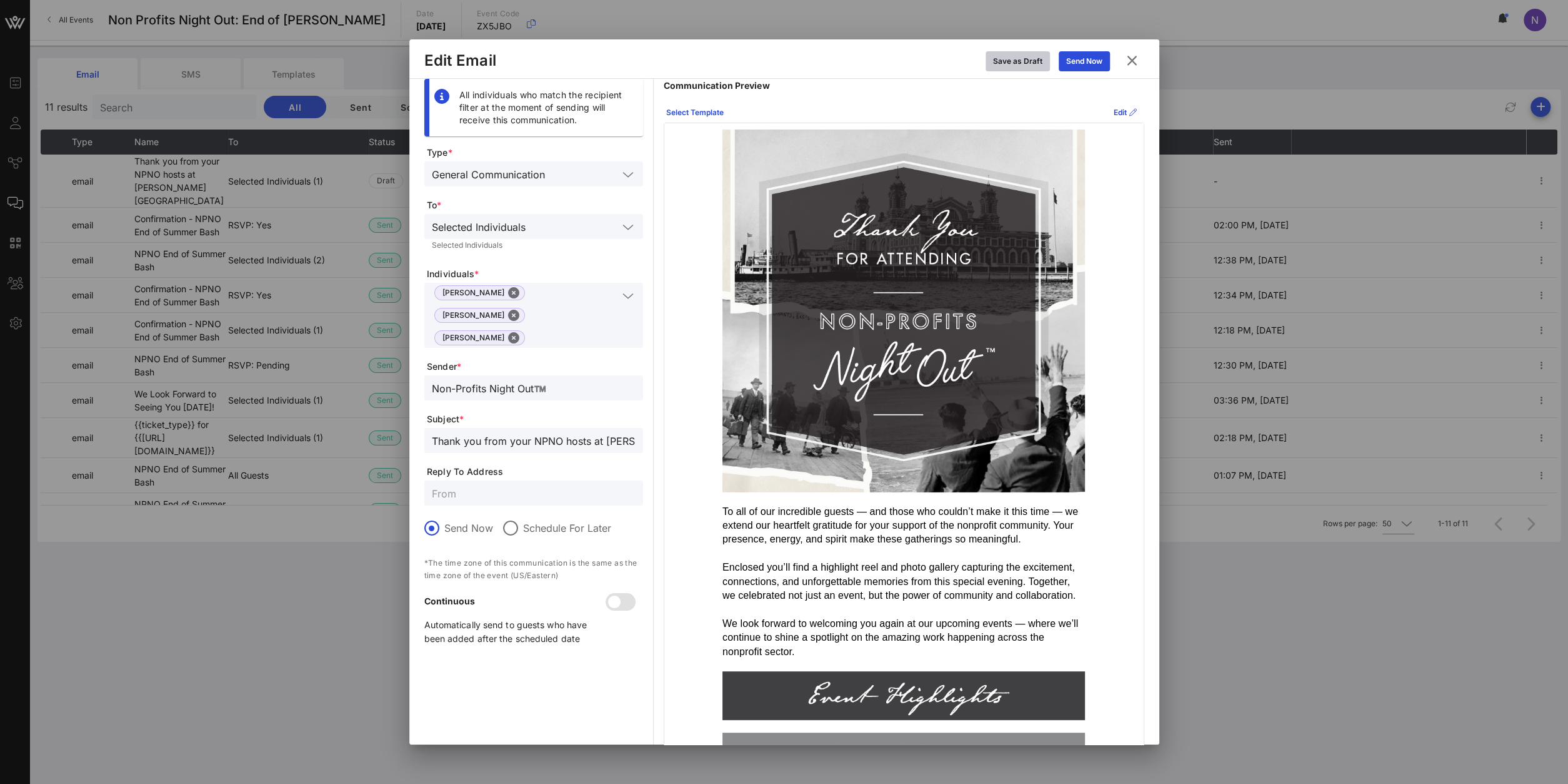
click at [1007, 61] on div "Save as Draft" at bounding box center [1018, 61] width 49 height 13
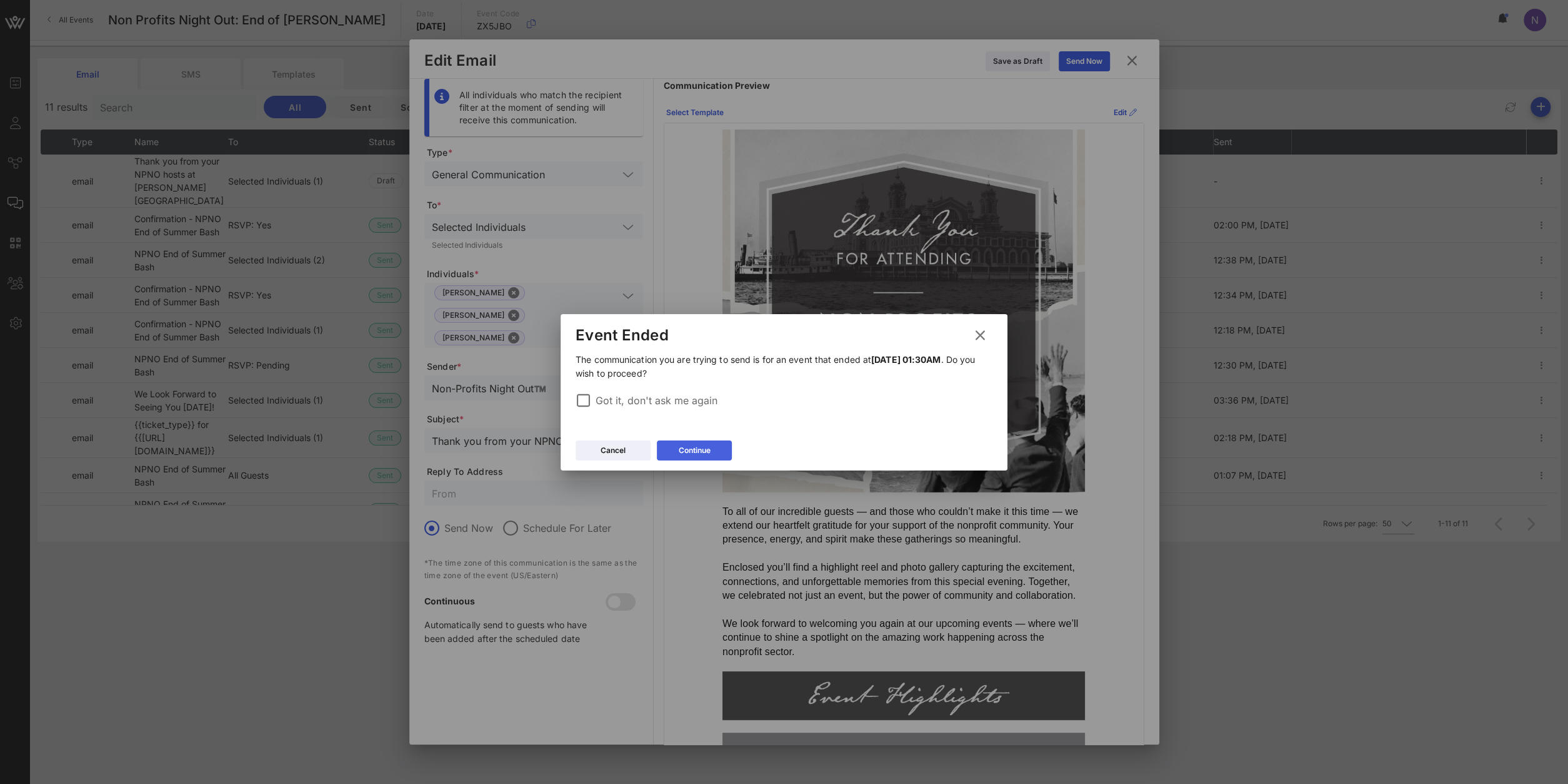
click at [693, 442] on button "Continue" at bounding box center [695, 451] width 75 height 20
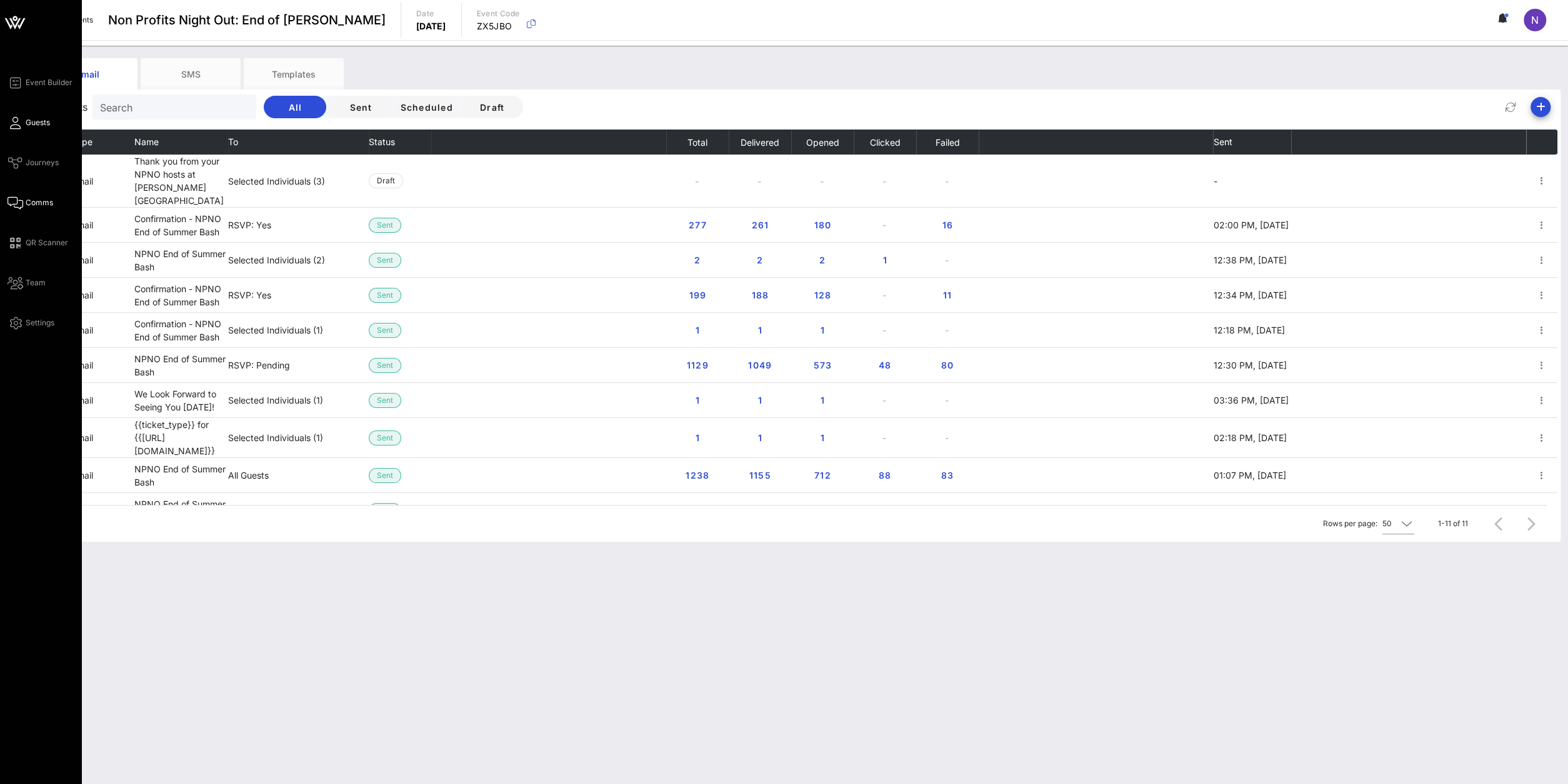
click at [40, 124] on span "Guests" at bounding box center [37, 122] width 25 height 11
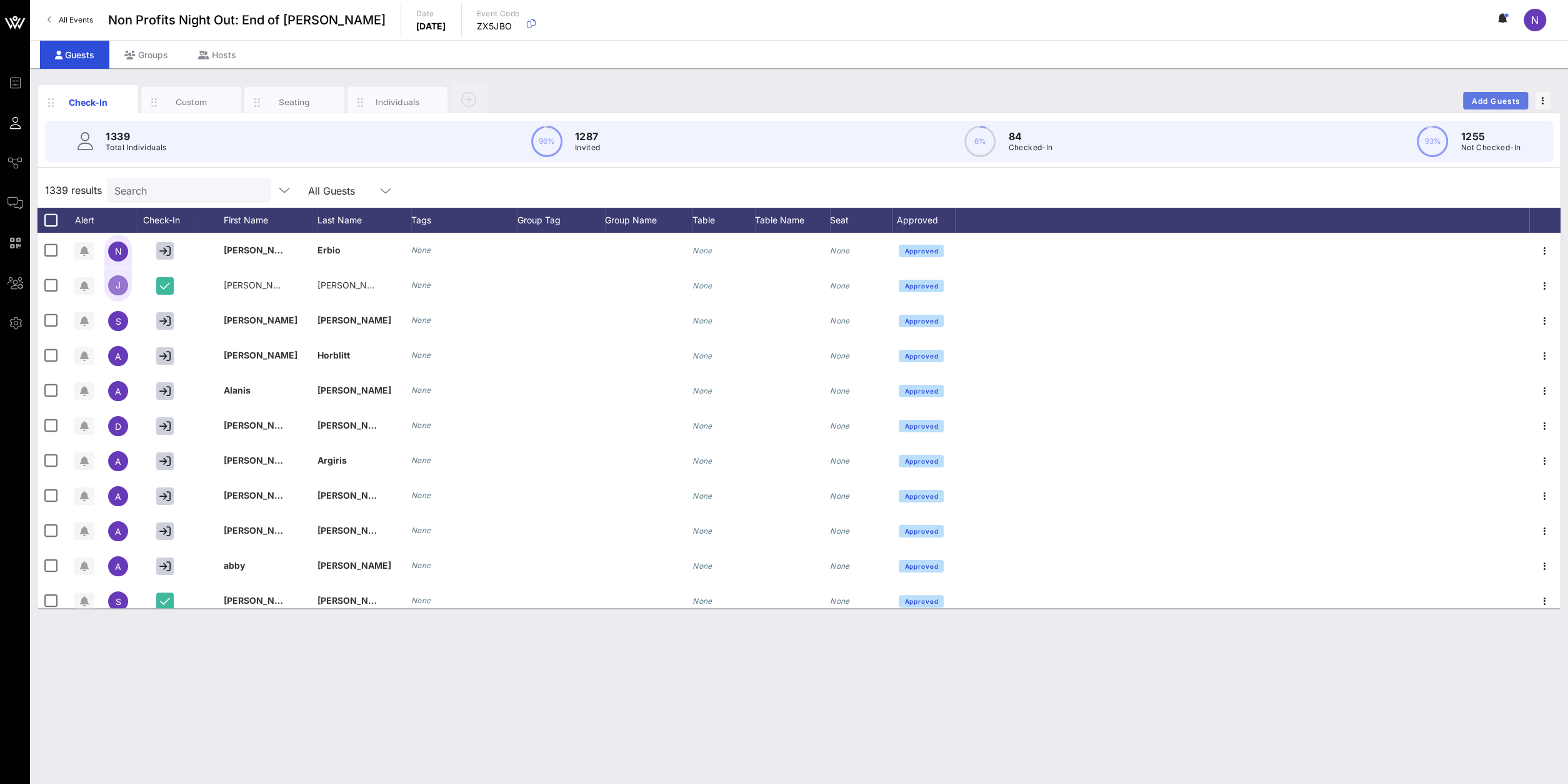
click at [1496, 104] on span "Add Guests" at bounding box center [1496, 102] width 49 height 10
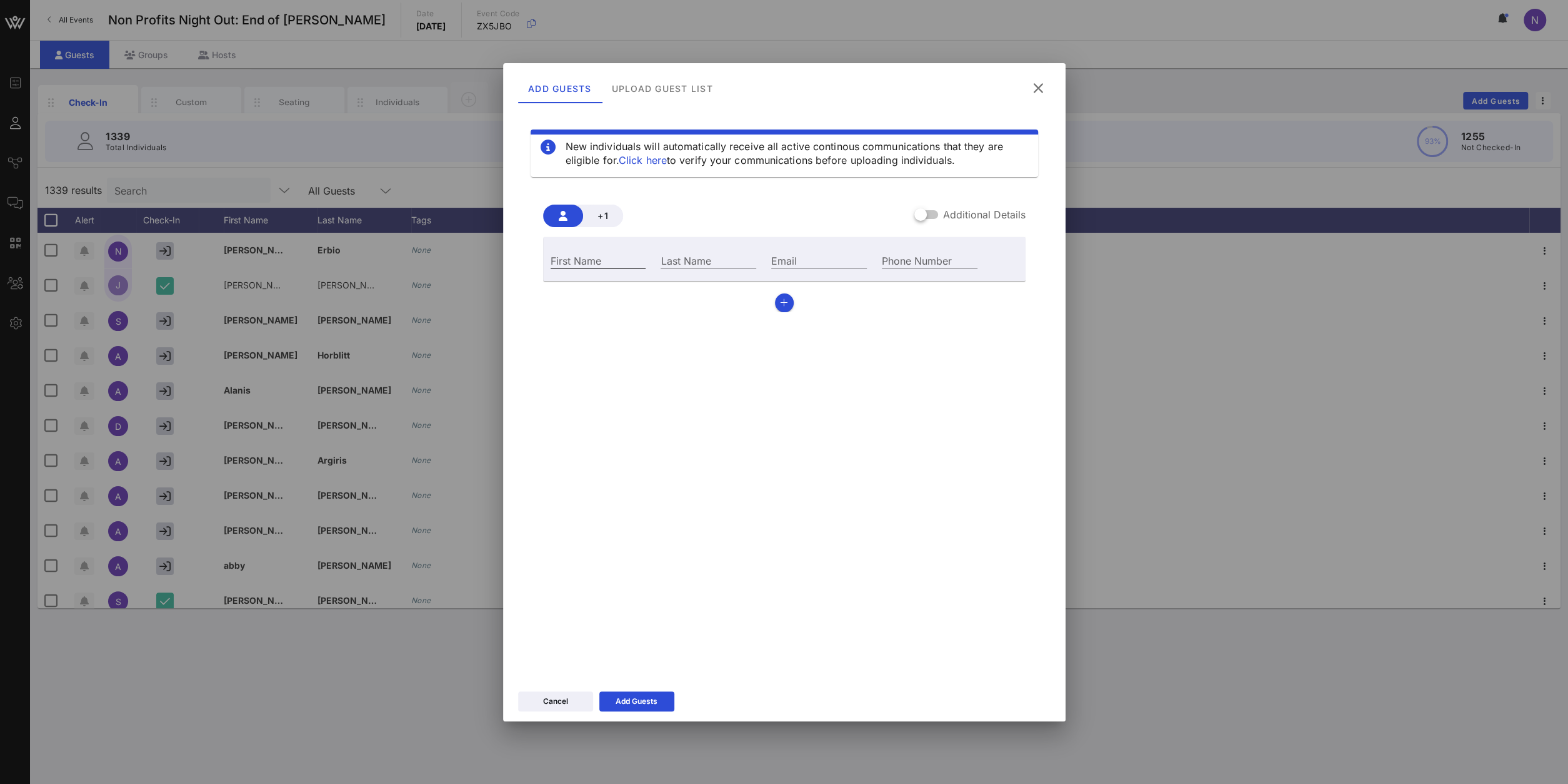
click at [566, 258] on input "First Name" at bounding box center [598, 260] width 96 height 16
type input "Viviane"
type input "Tubiana"
click at [800, 259] on input "Email" at bounding box center [819, 260] width 96 height 16
paste input "[EMAIL_ADDRESS][DOMAIN_NAME]"
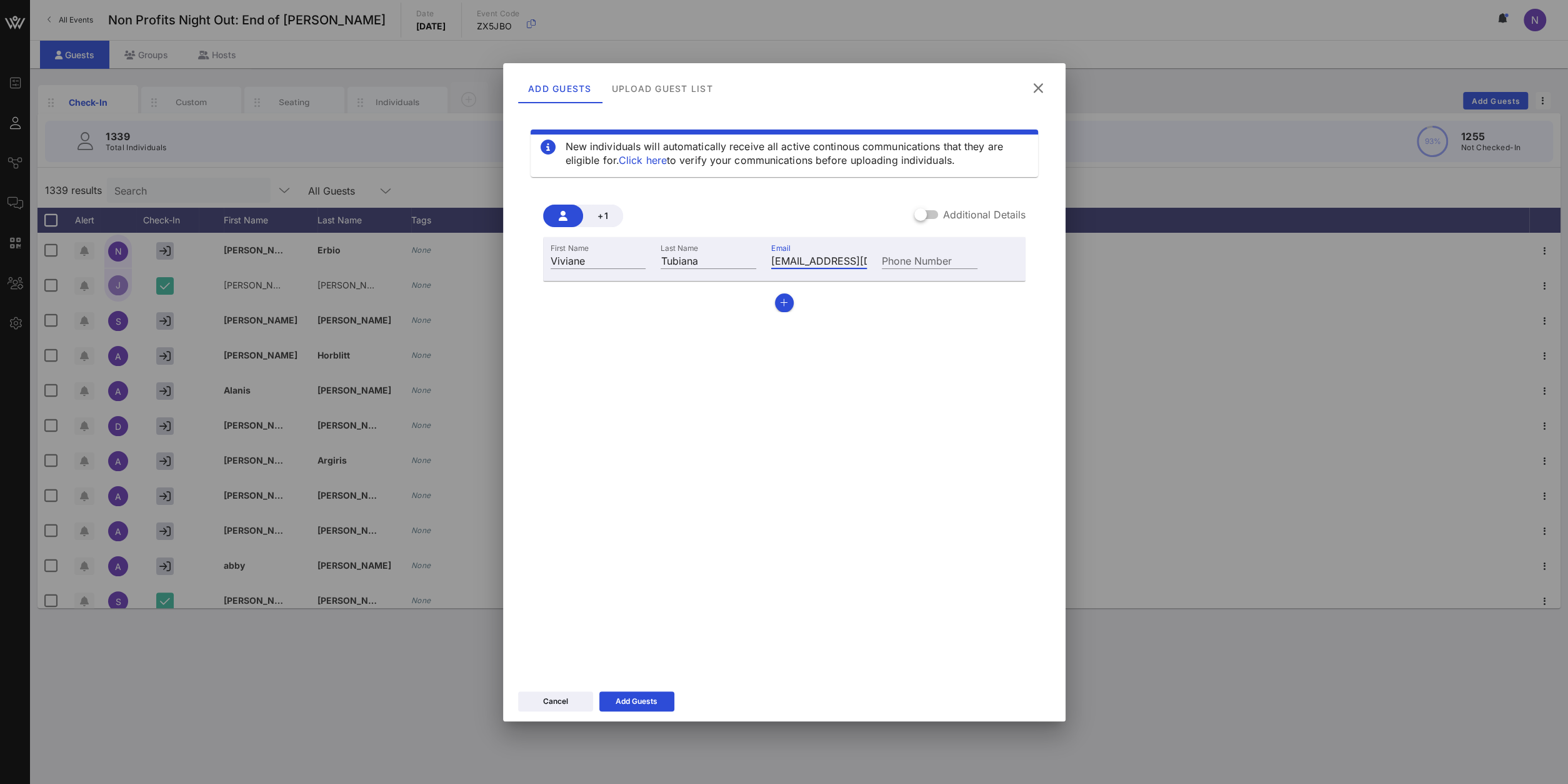
scroll to position [0, 31]
type input "[EMAIL_ADDRESS][DOMAIN_NAME]"
click at [642, 712] on div "Cancel Add Guests" at bounding box center [784, 702] width 563 height 36
click at [639, 698] on icon at bounding box center [637, 701] width 9 height 8
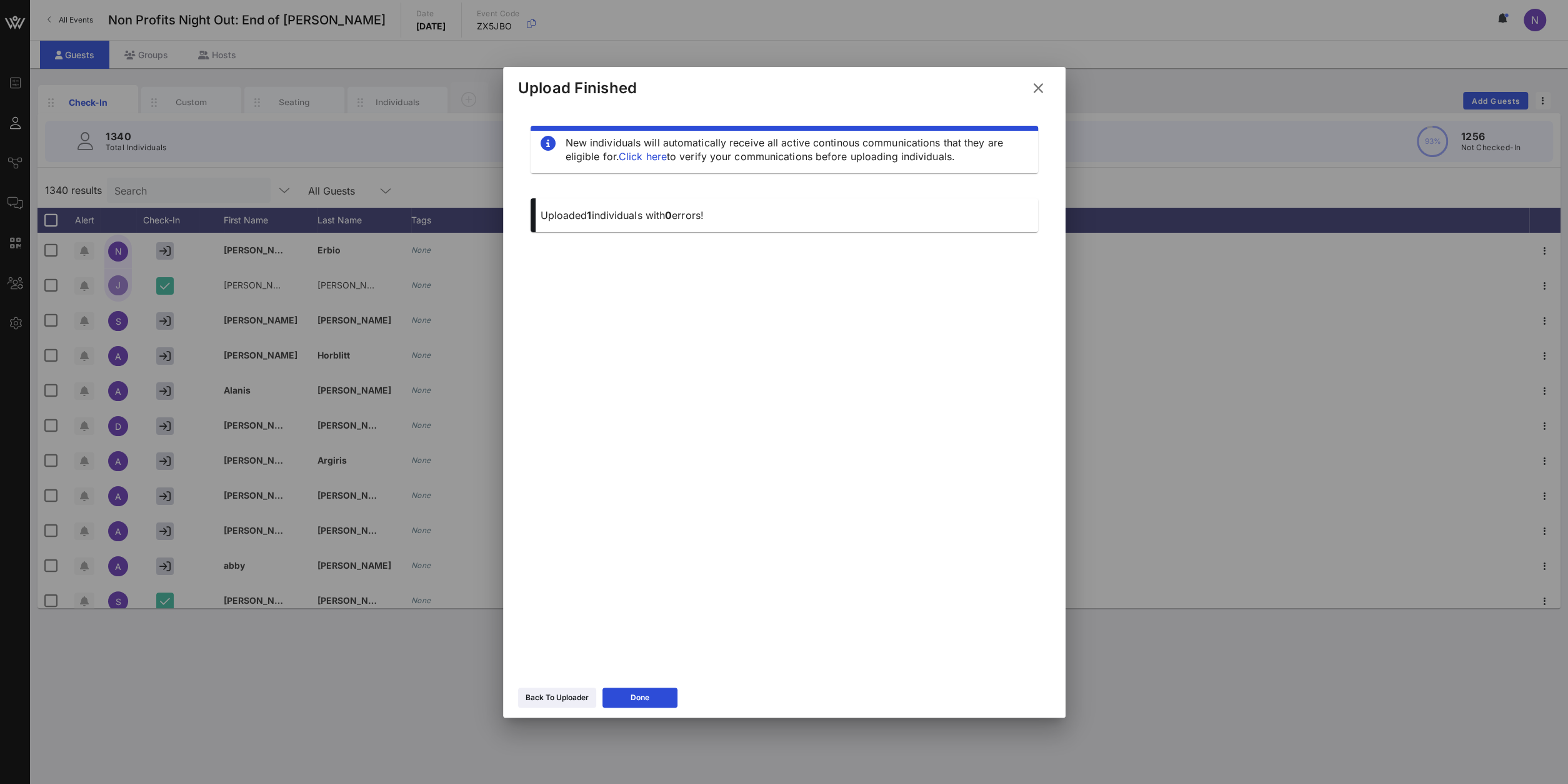
click at [1040, 88] on icon at bounding box center [1038, 88] width 20 height 18
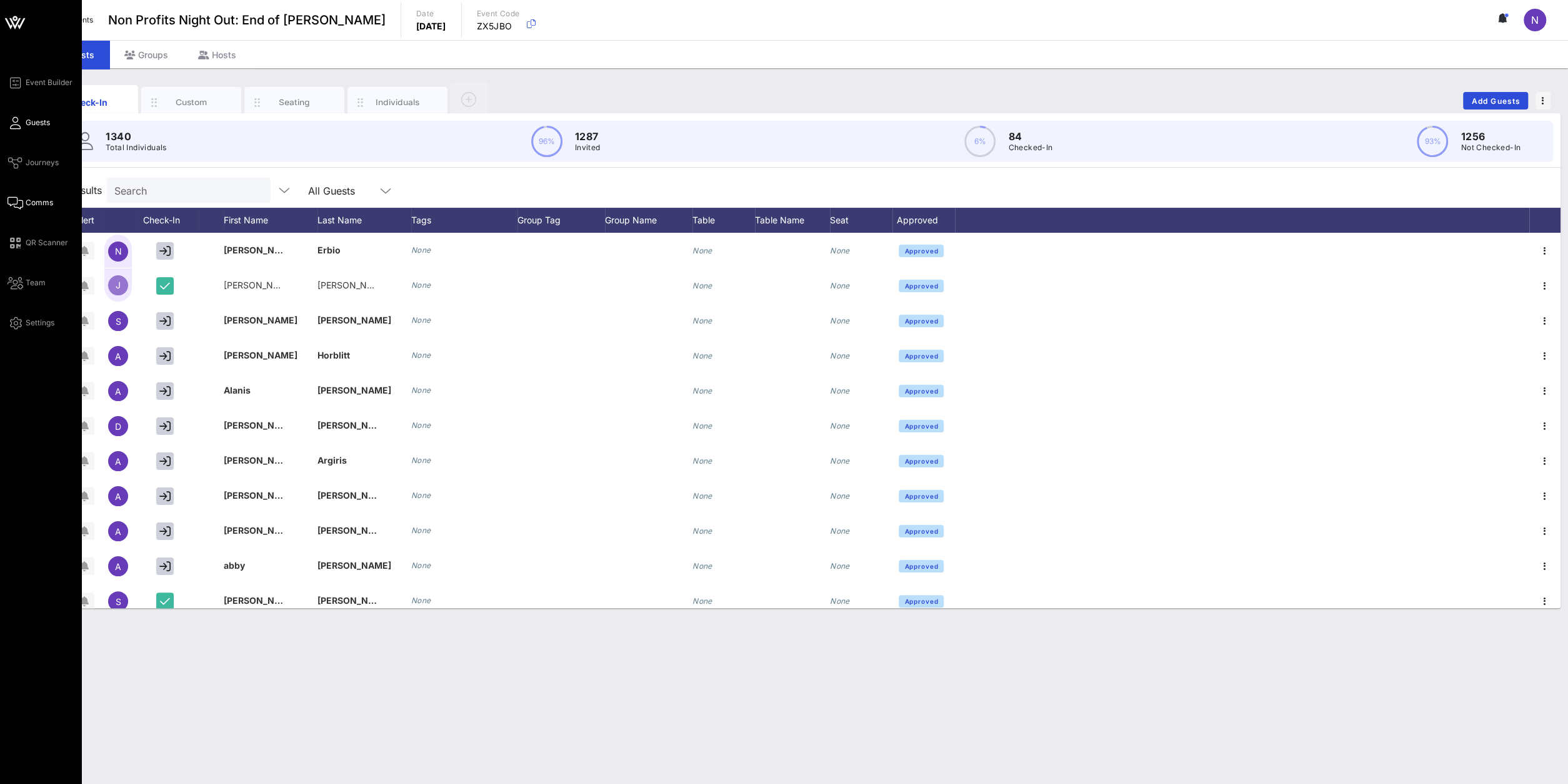
click at [38, 200] on span "Comms" at bounding box center [39, 202] width 28 height 11
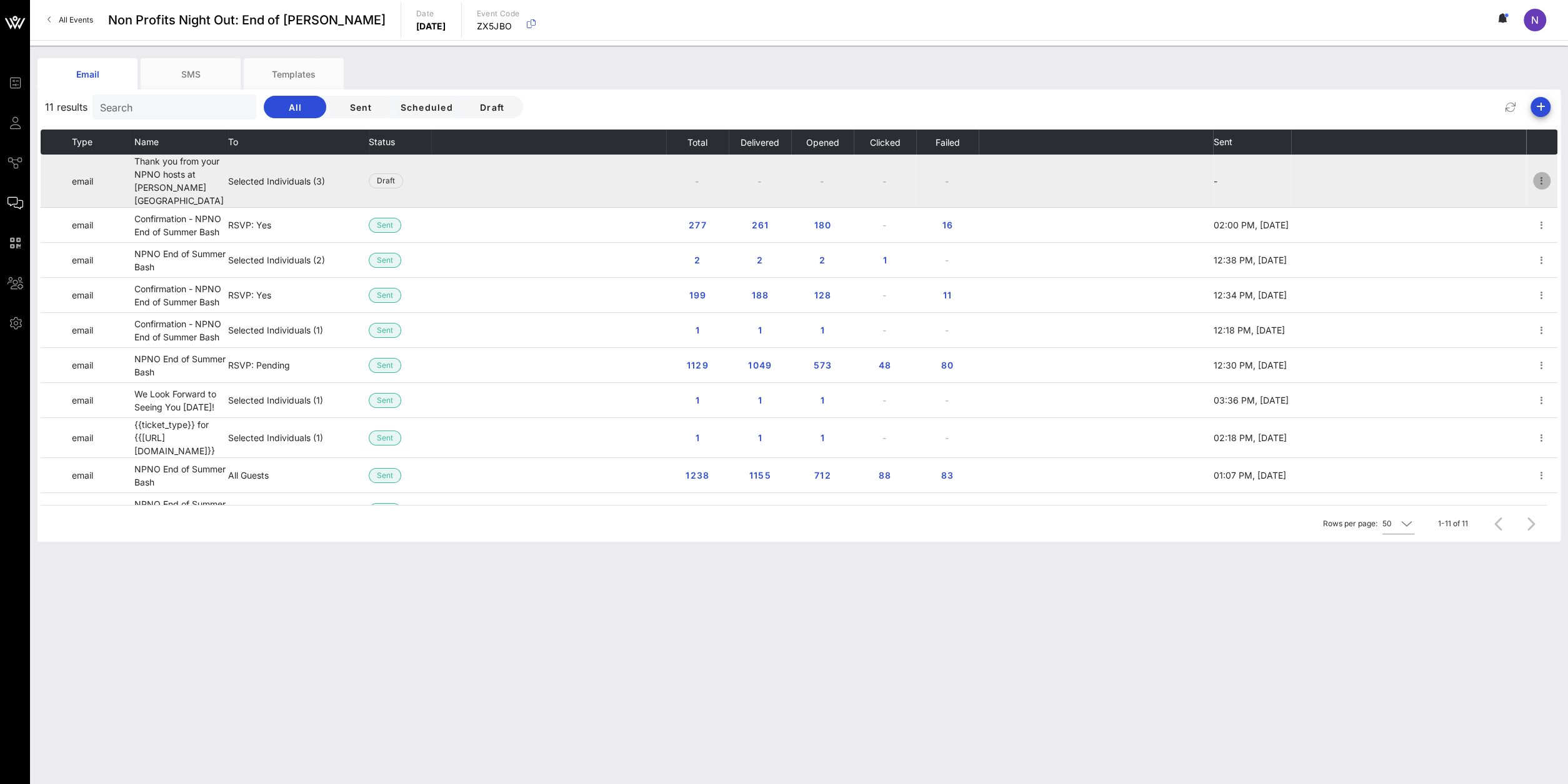
click at [1544, 179] on icon "button" at bounding box center [1541, 180] width 15 height 15
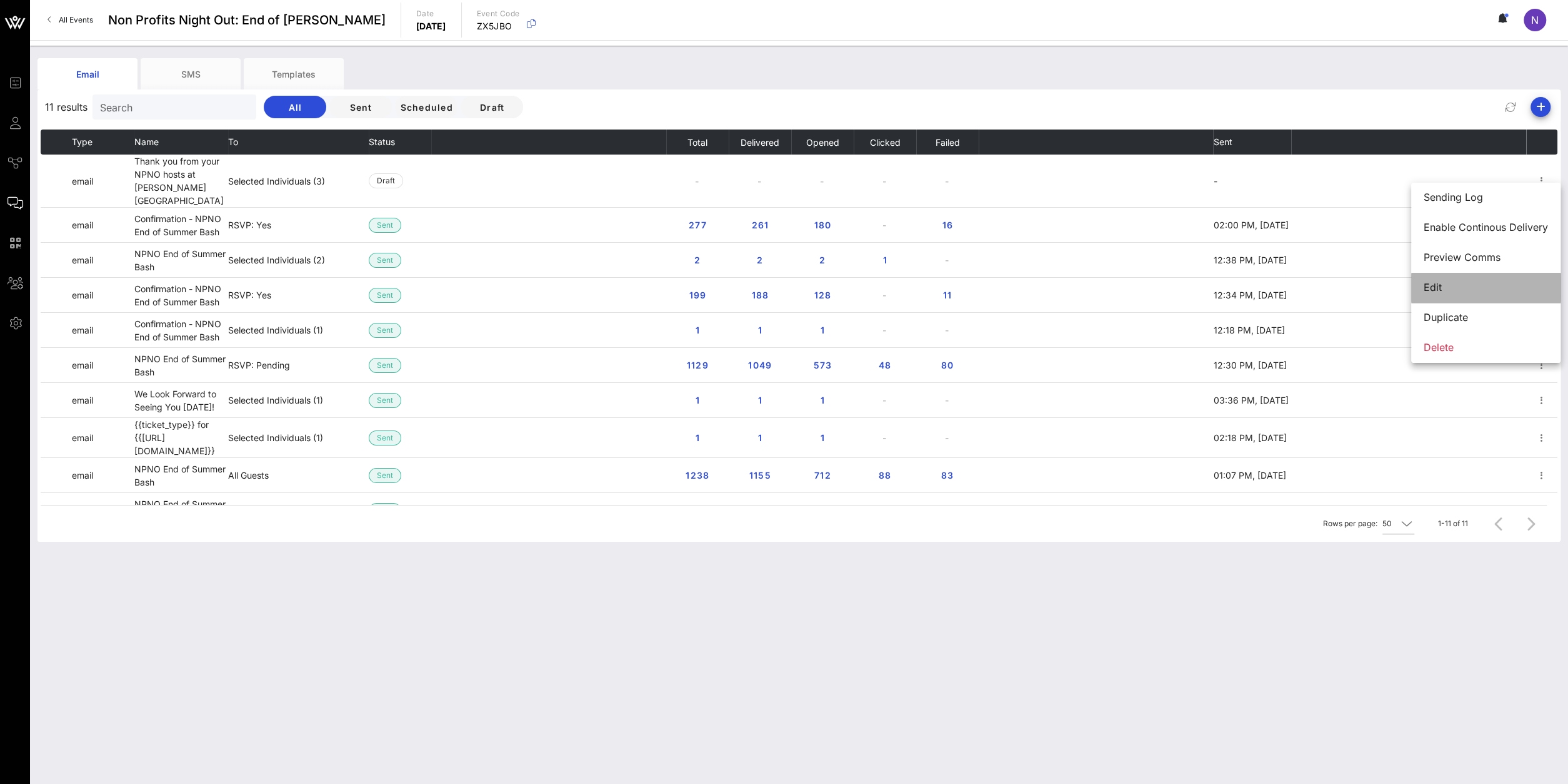
click at [1445, 297] on div "Edit" at bounding box center [1486, 287] width 124 height 27
type input "Non-Profits Night Out™️"
type input "Thank you from your NPNO hosts at [PERSON_NAME][GEOGRAPHIC_DATA]"
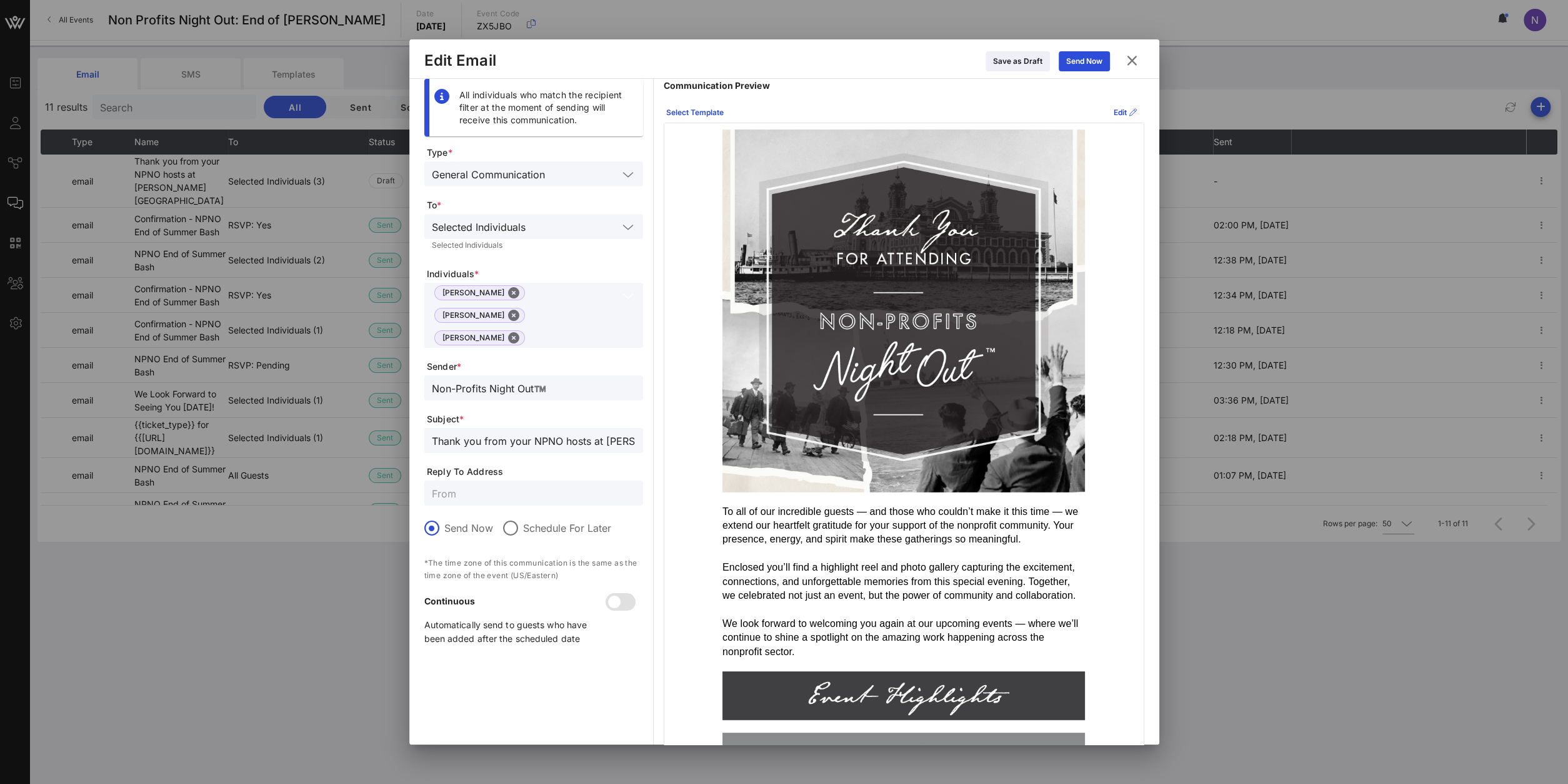
click at [550, 329] on input "text" at bounding box center [574, 337] width 88 height 16
click at [457, 366] on div "Viv [PERSON_NAME]" at bounding box center [533, 376] width 219 height 31
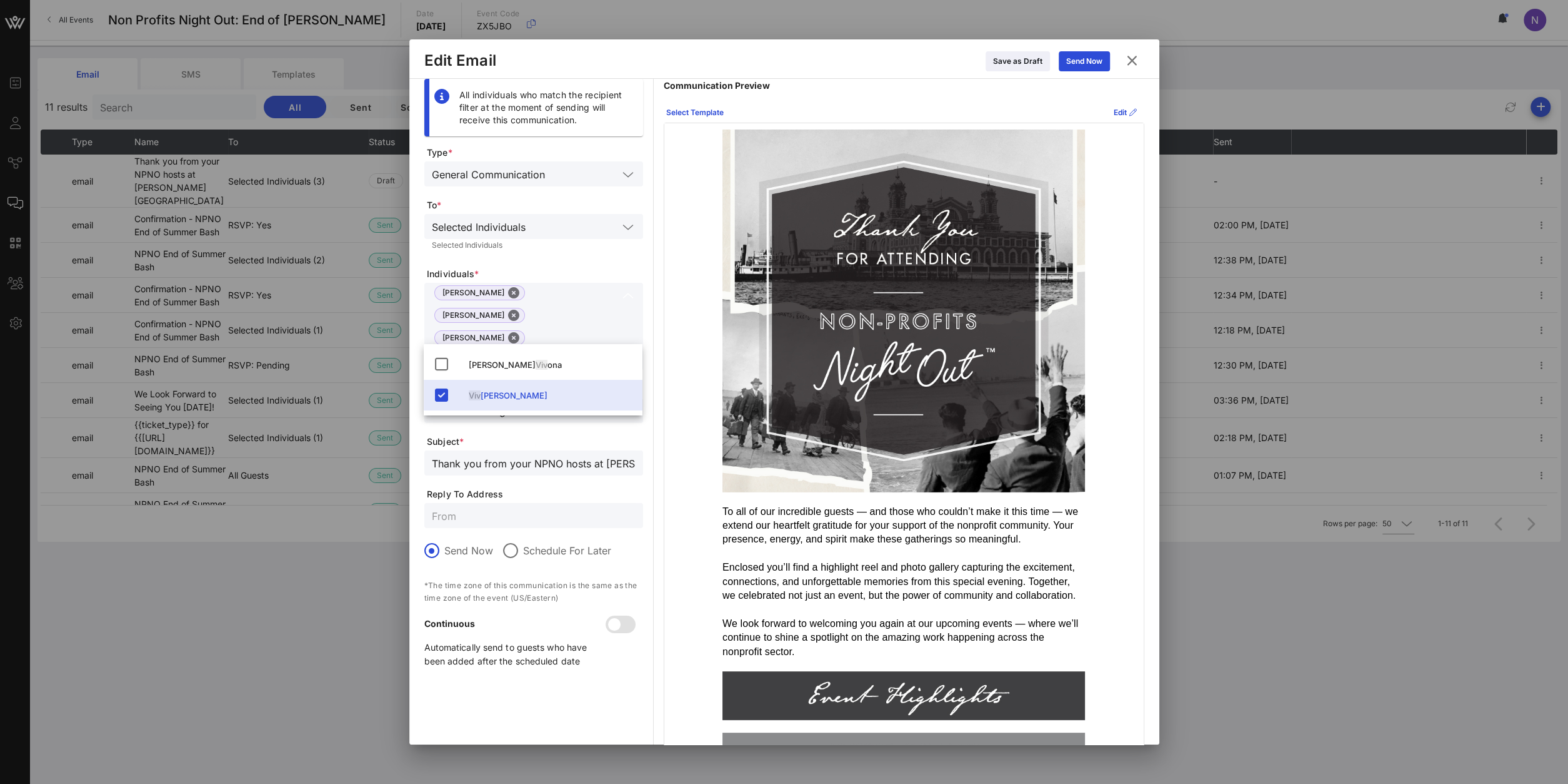
type input "viv"
click at [1088, 64] on div "Send Now" at bounding box center [1084, 61] width 36 height 13
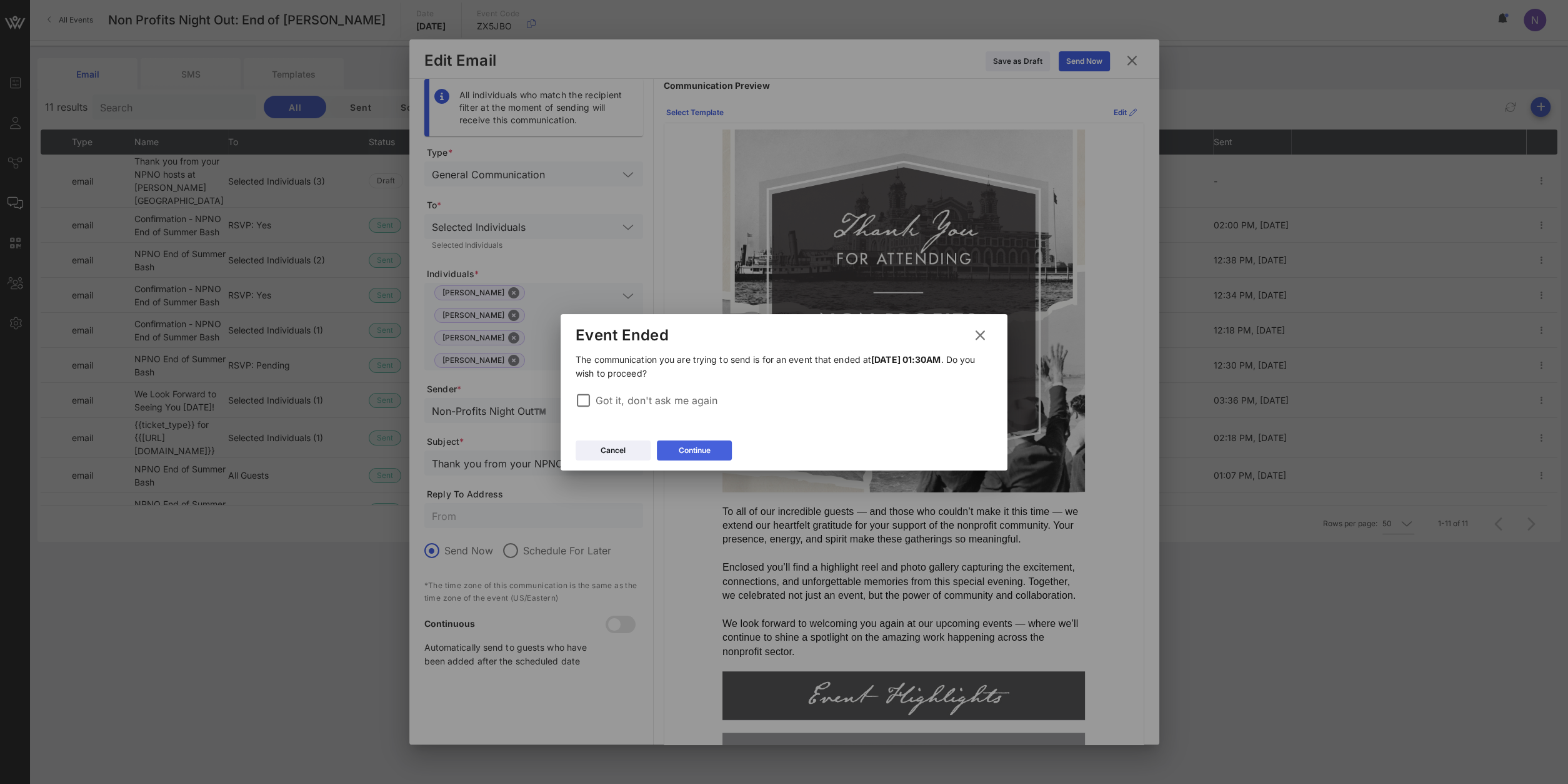
click at [684, 454] on div "Continue" at bounding box center [695, 450] width 32 height 13
